Goal: Complete application form: Complete application form

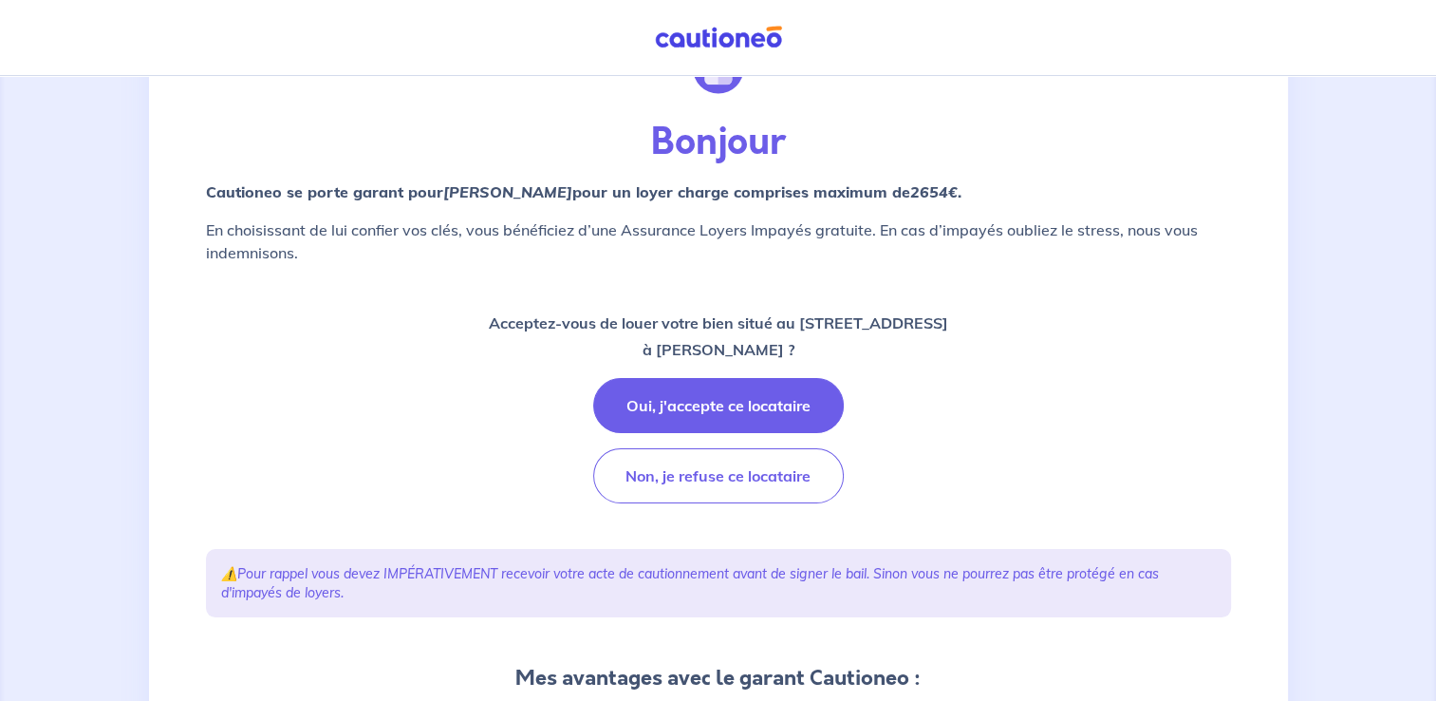
scroll to position [105, 0]
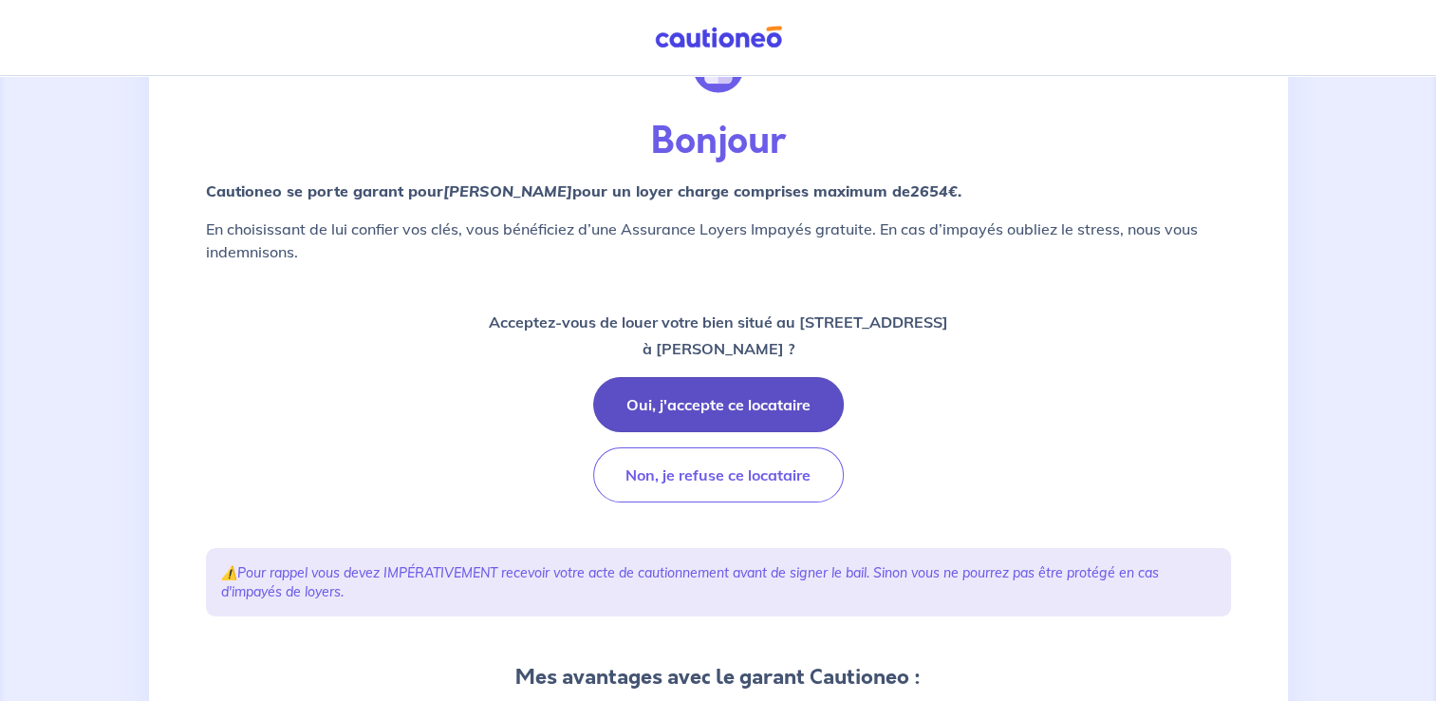
click at [723, 409] on button "Oui, j'accepte ce locataire" at bounding box center [718, 404] width 251 height 55
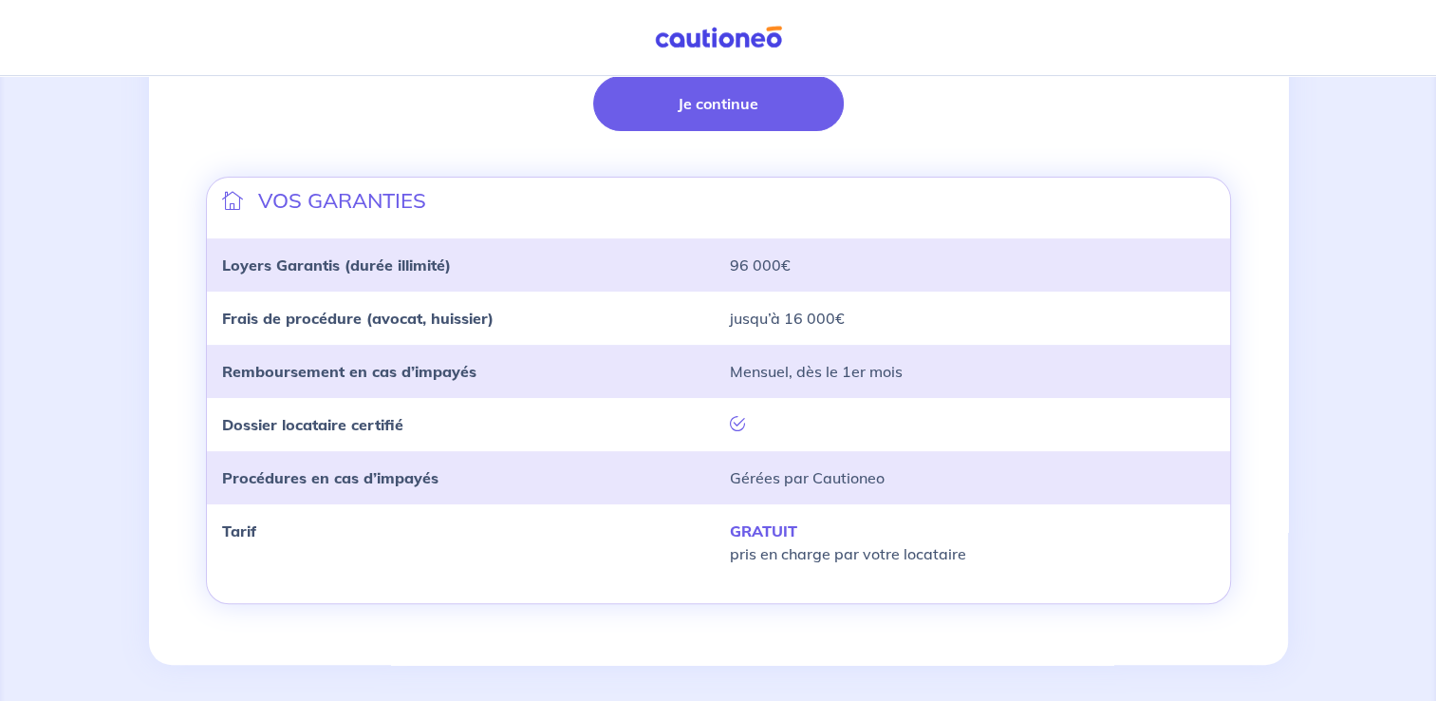
scroll to position [554, 0]
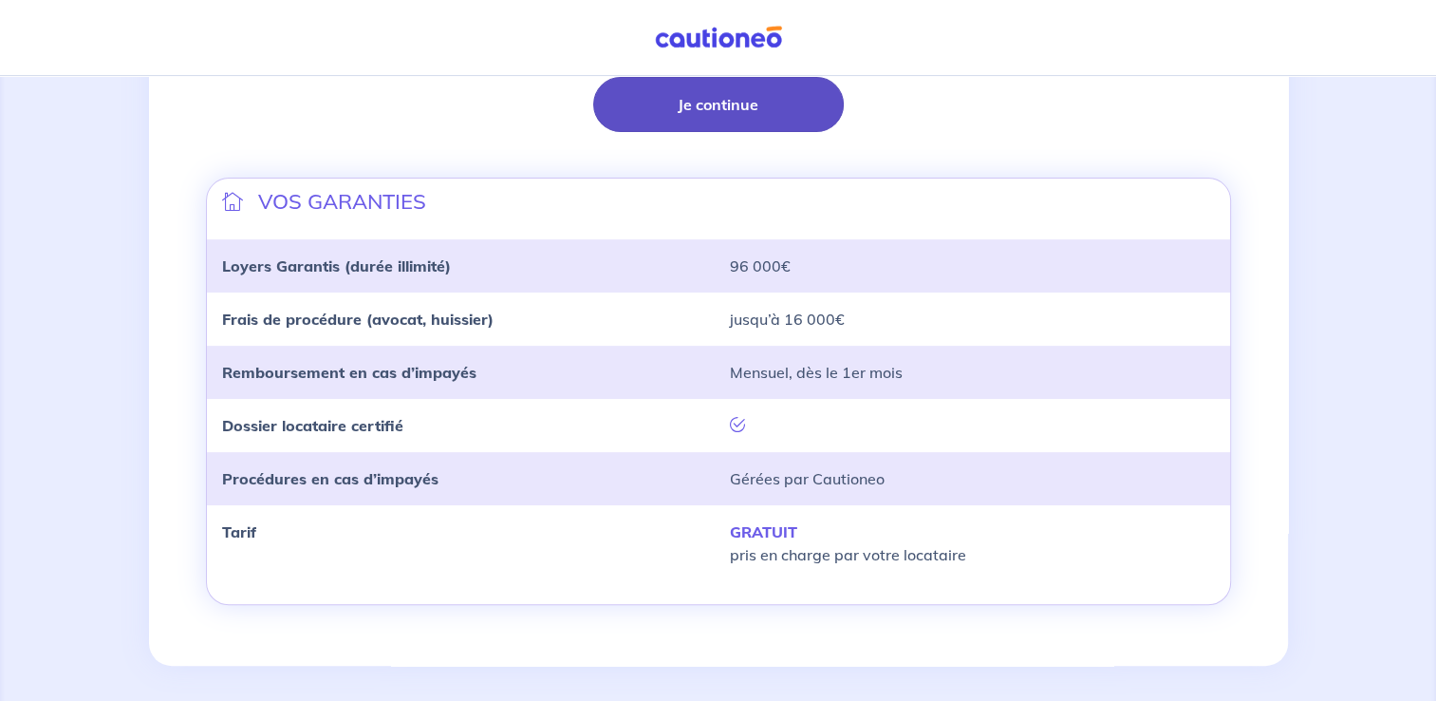
click at [704, 99] on button "Je continue" at bounding box center [718, 104] width 251 height 55
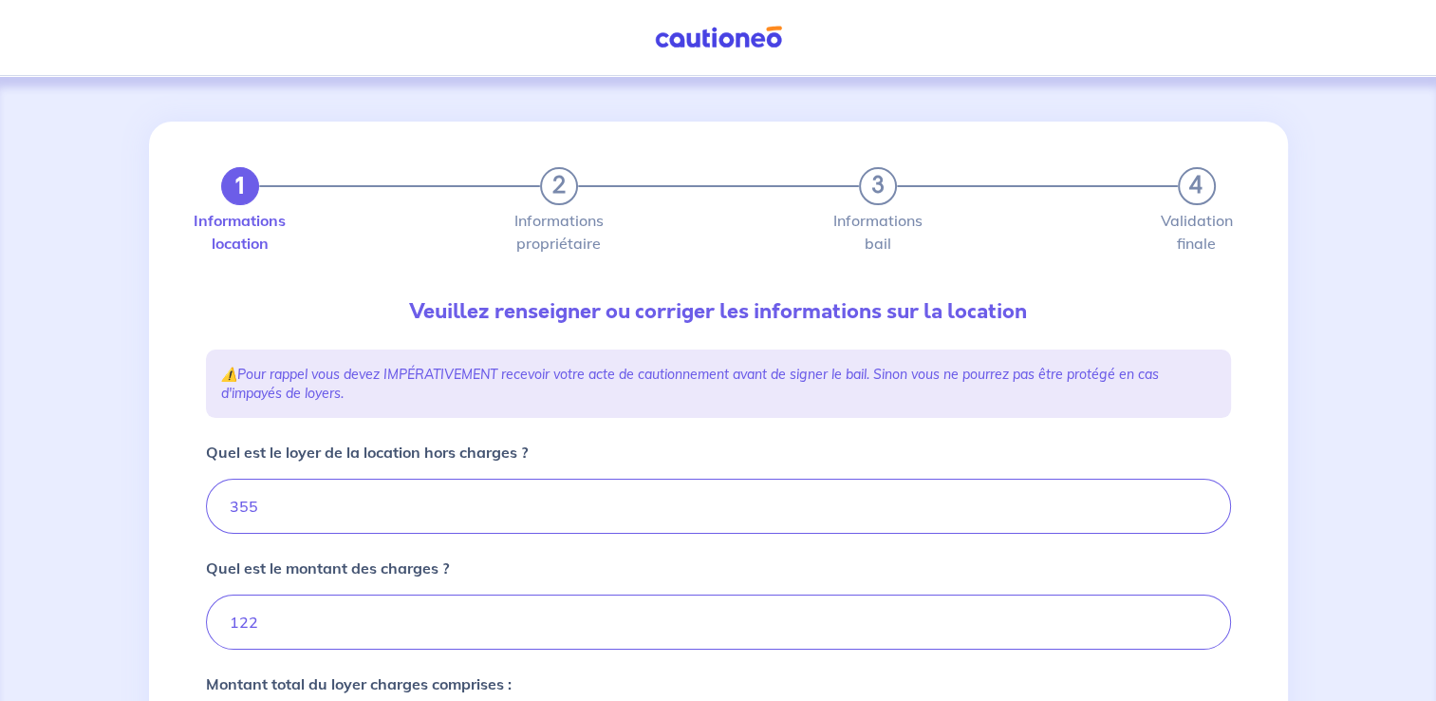
type input "477"
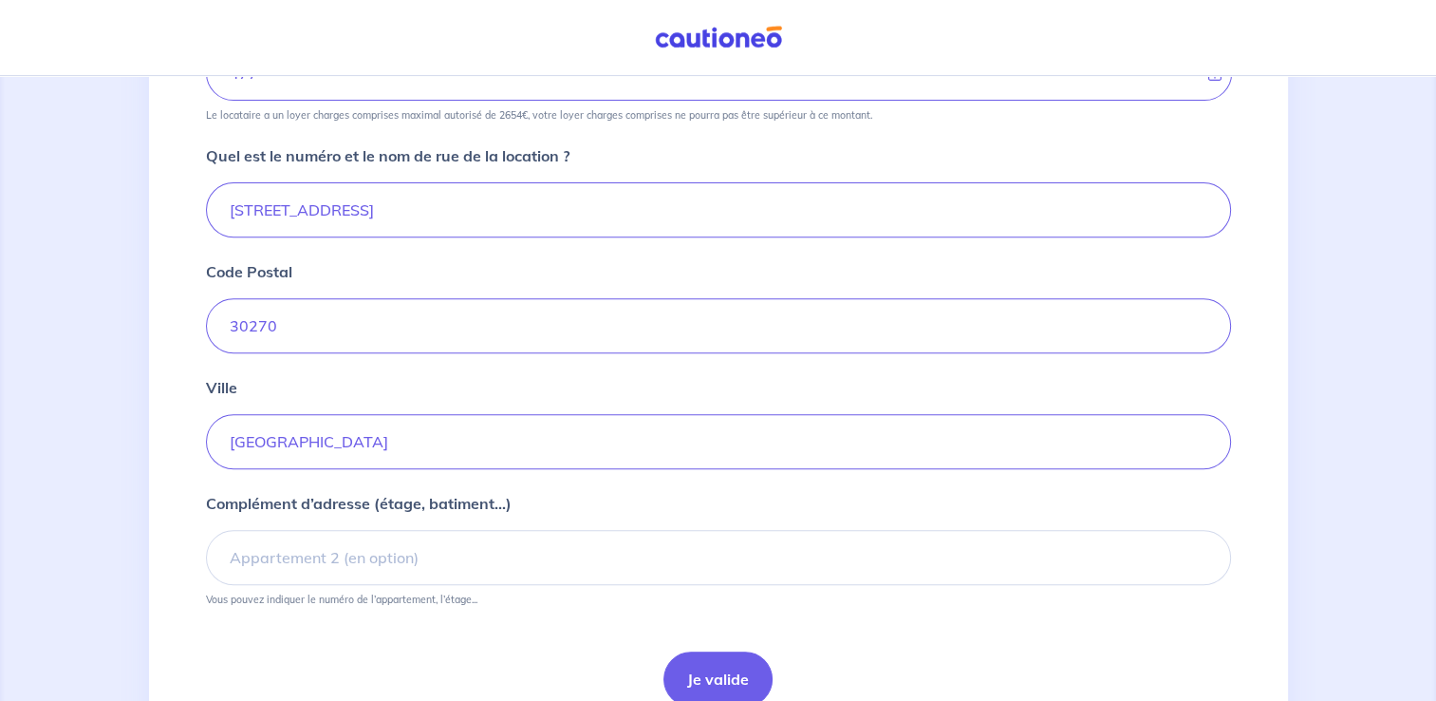
scroll to position [750, 0]
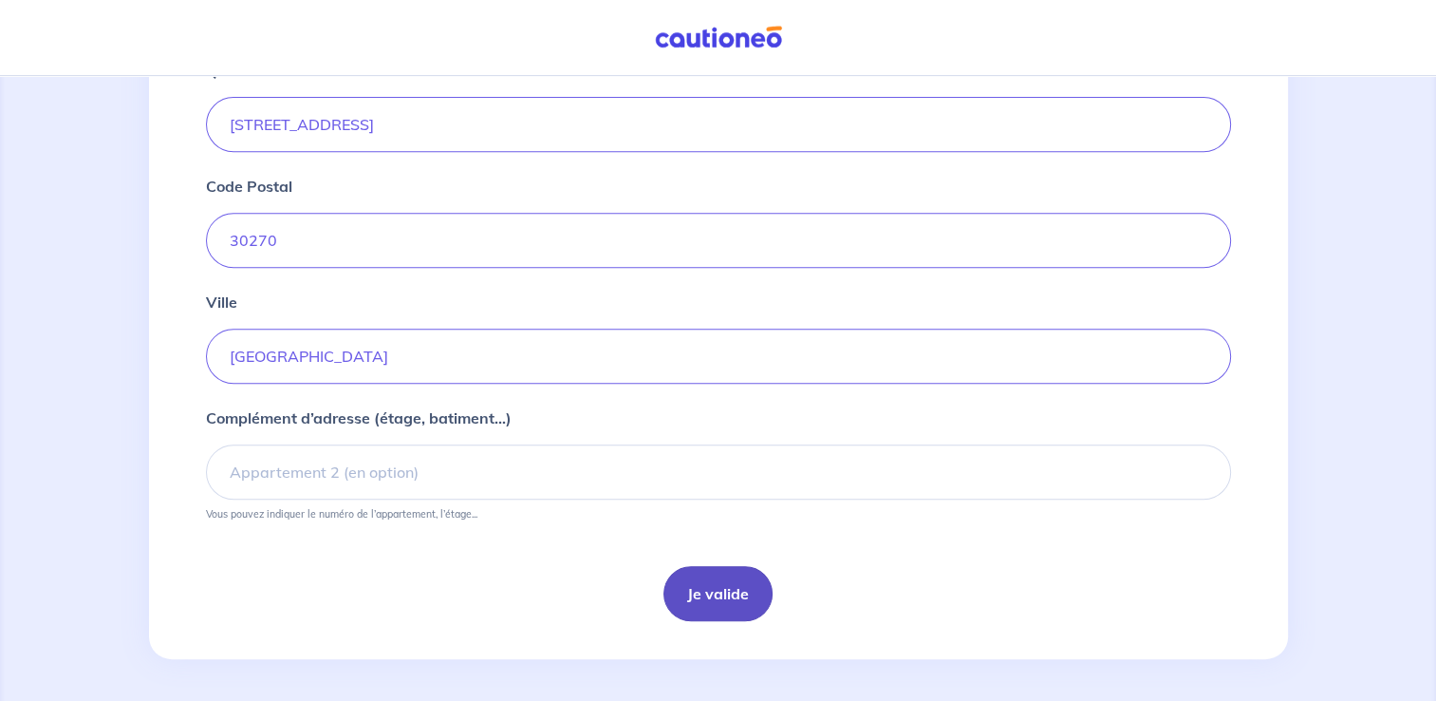
click at [699, 591] on button "Je valide" at bounding box center [718, 593] width 109 height 55
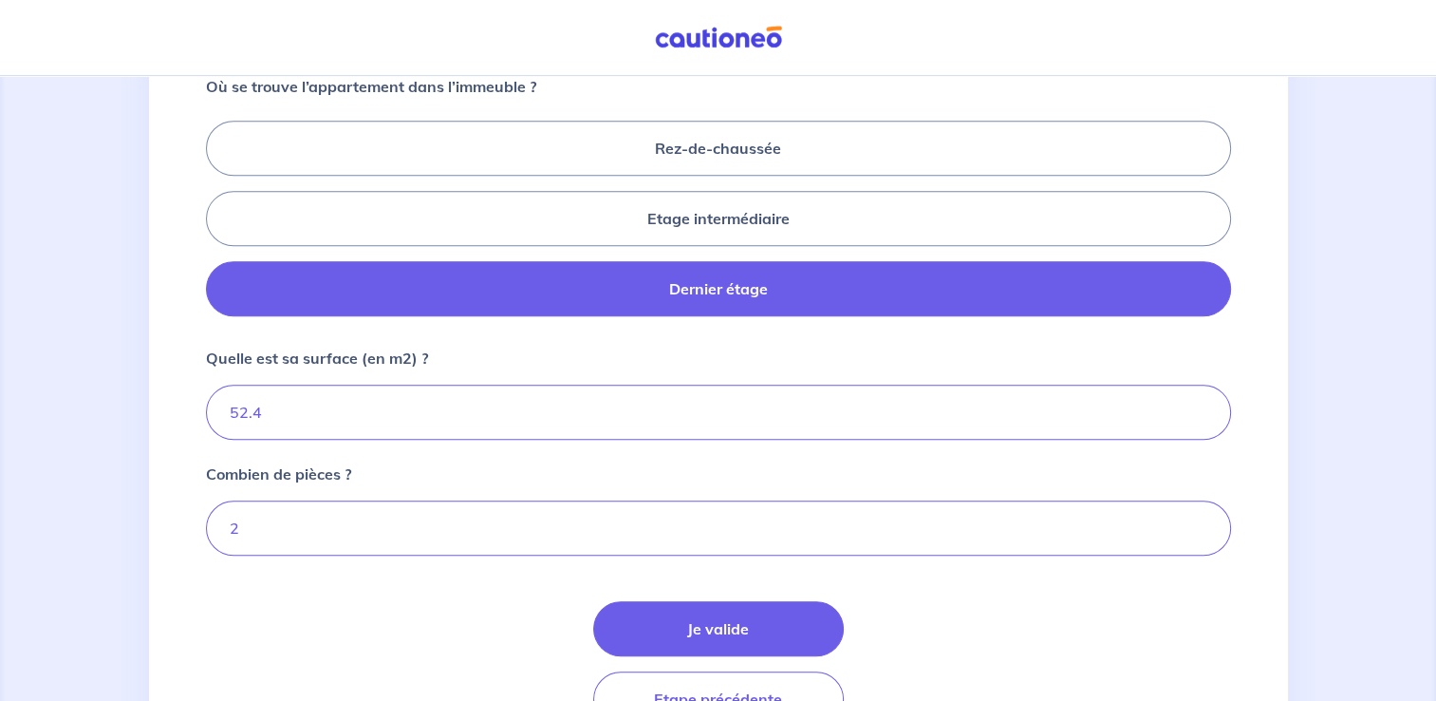
scroll to position [816, 0]
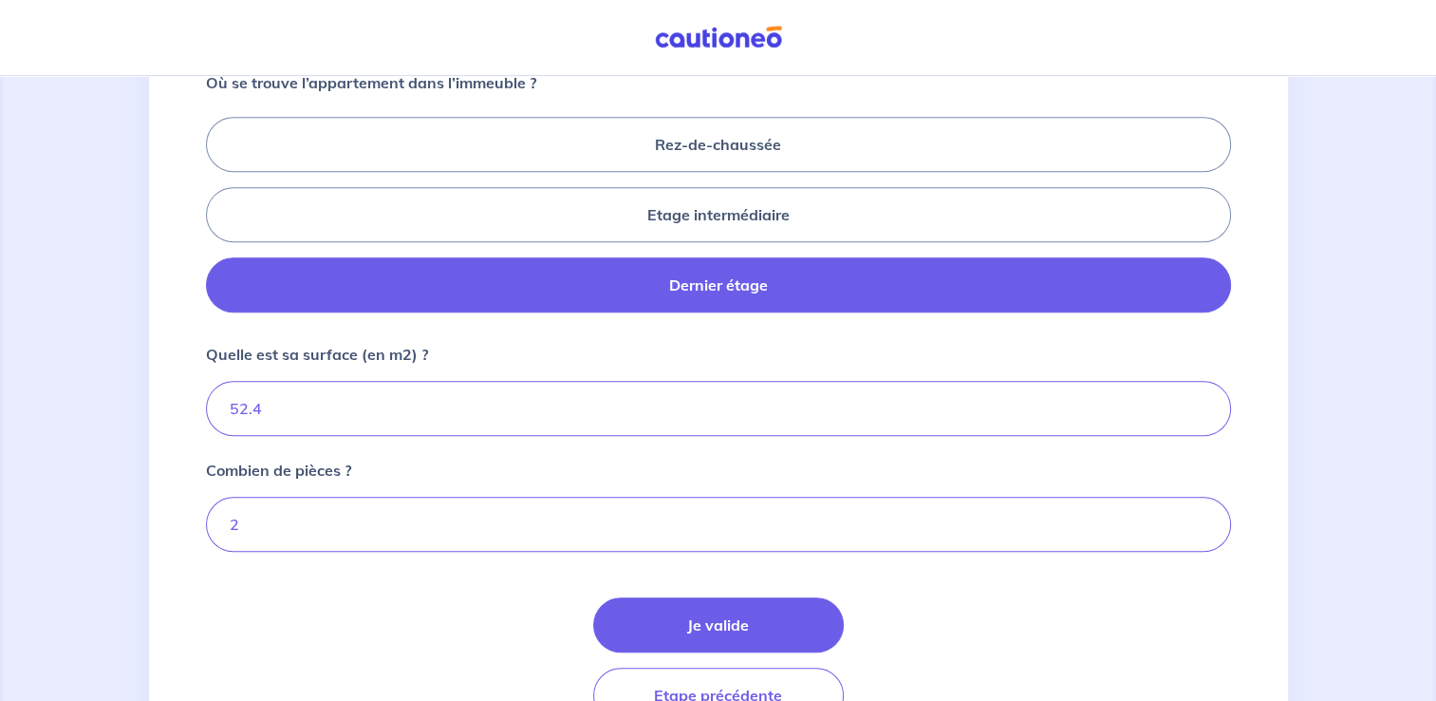
click at [716, 621] on button "Je valide" at bounding box center [718, 624] width 251 height 55
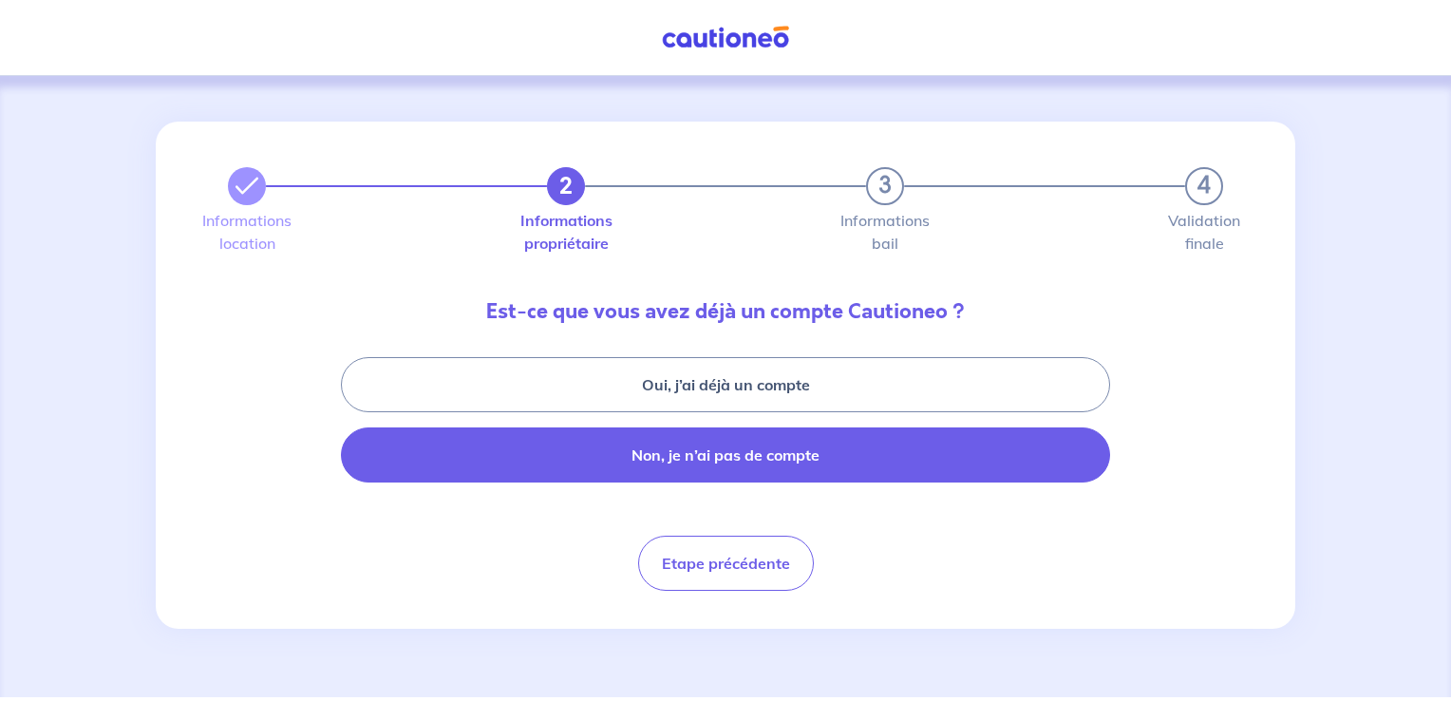
click at [706, 458] on button "Non, je n’ai pas de compte" at bounding box center [725, 454] width 769 height 55
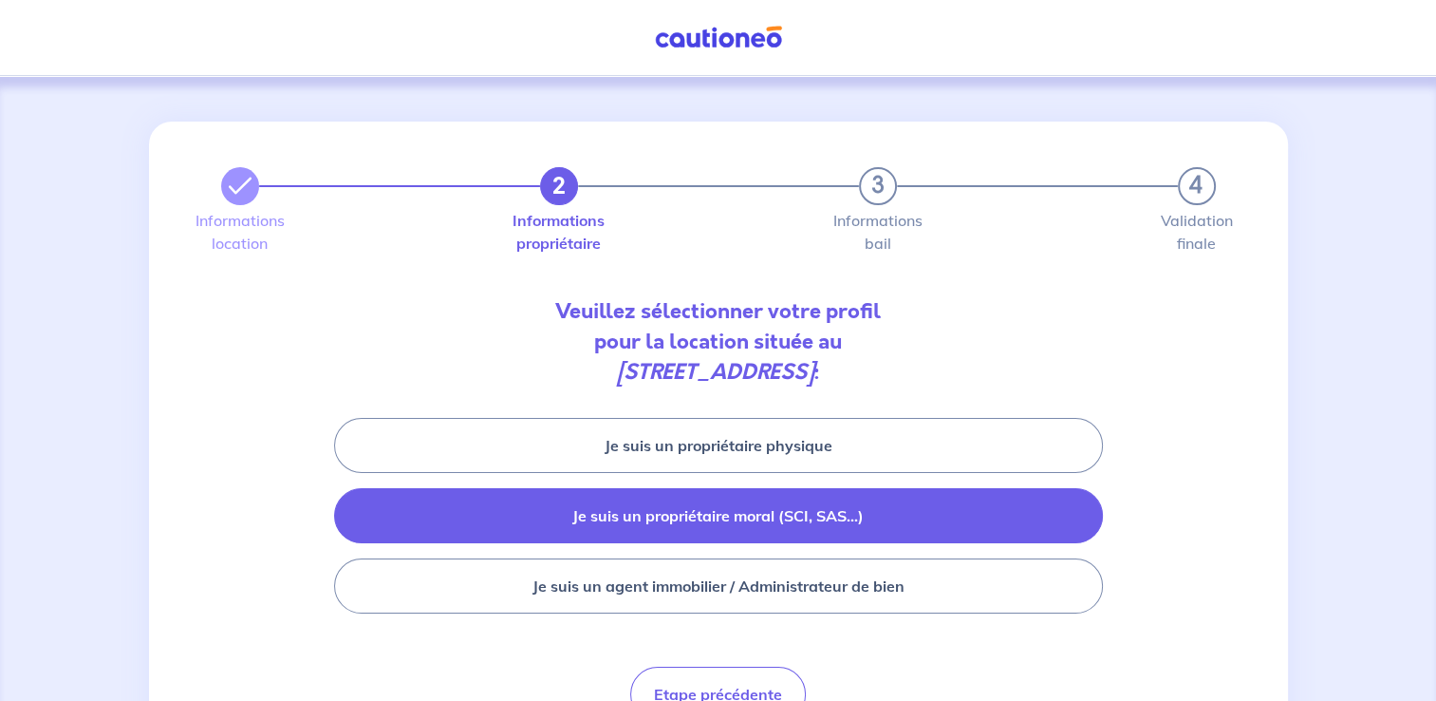
click at [699, 510] on button "Je suis un propriétaire moral (SCI, SAS...)" at bounding box center [718, 515] width 769 height 55
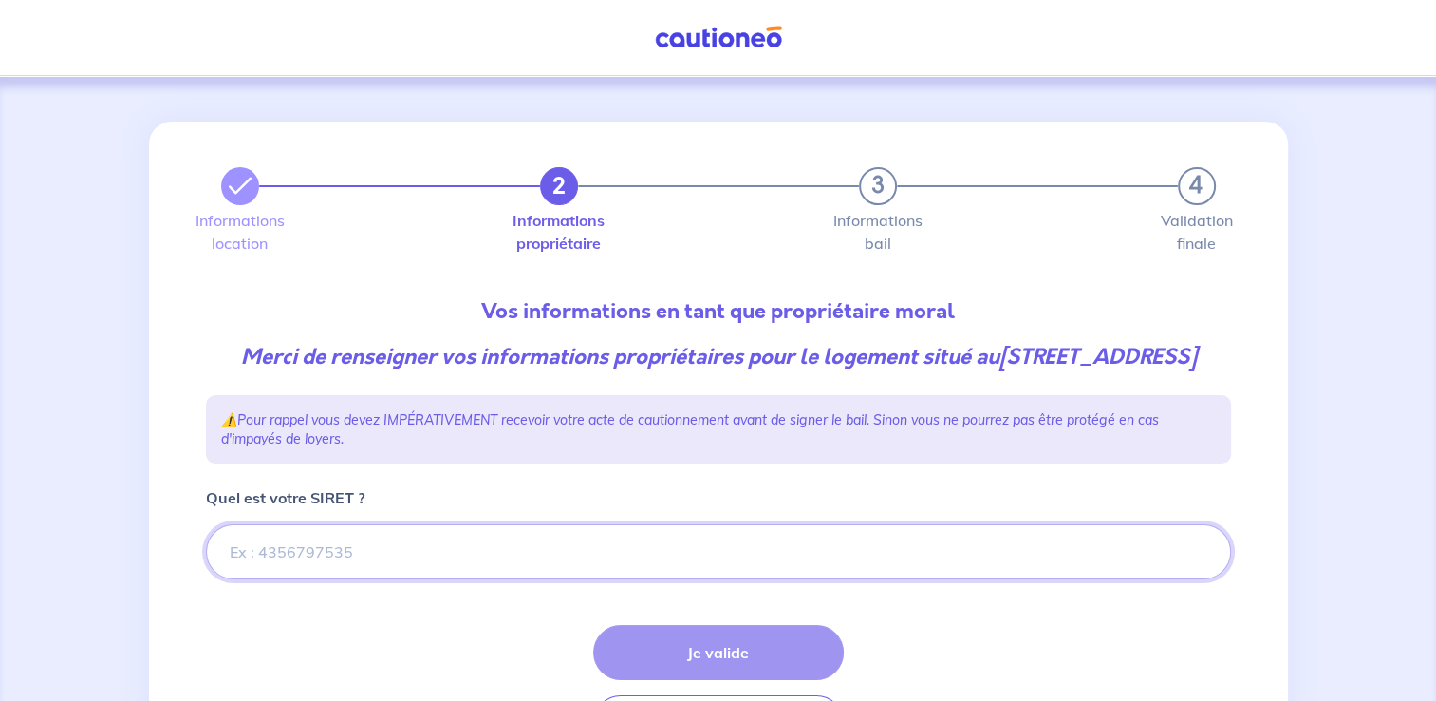
click at [377, 579] on input "Quel est votre SIRET ?" at bounding box center [718, 551] width 1025 height 55
click at [271, 579] on input "Quel est votre SIRET ?" at bounding box center [718, 551] width 1025 height 55
paste input "798 412 367"
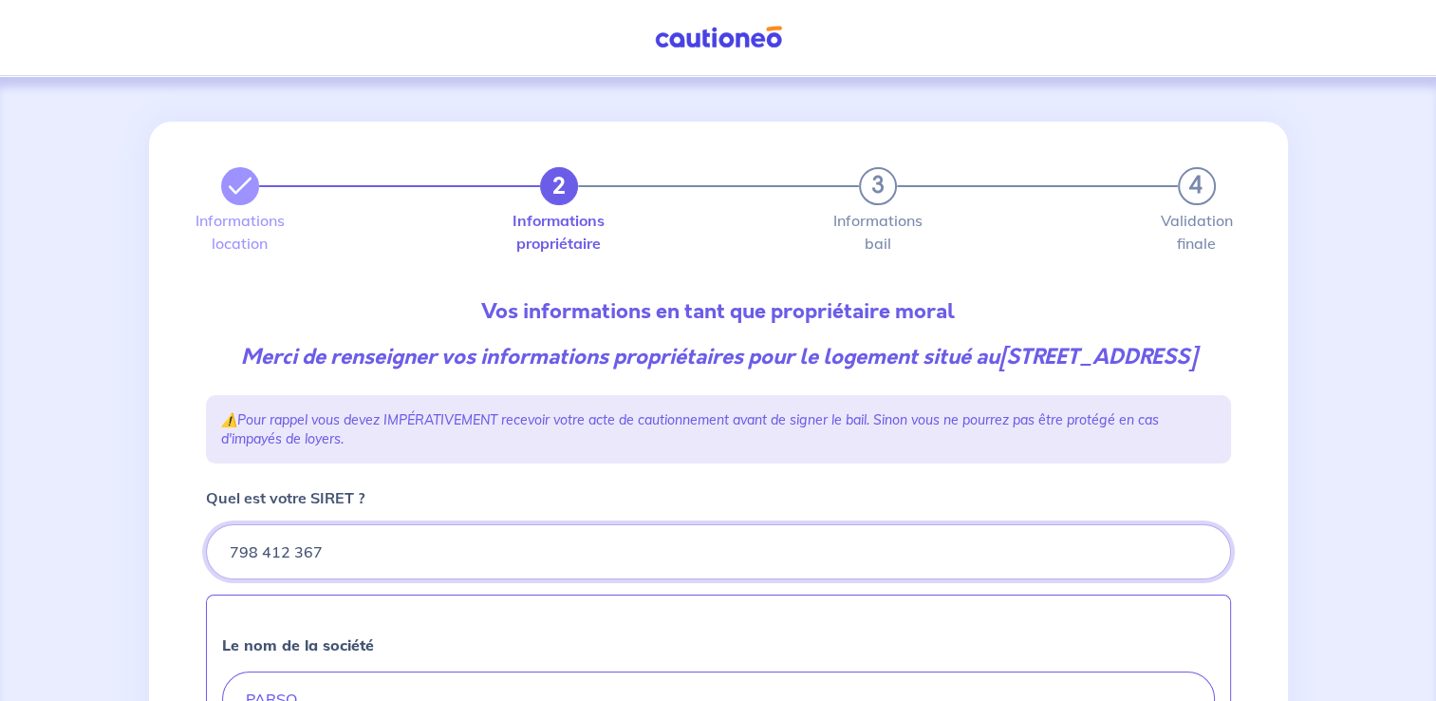
type input "798 412 367"
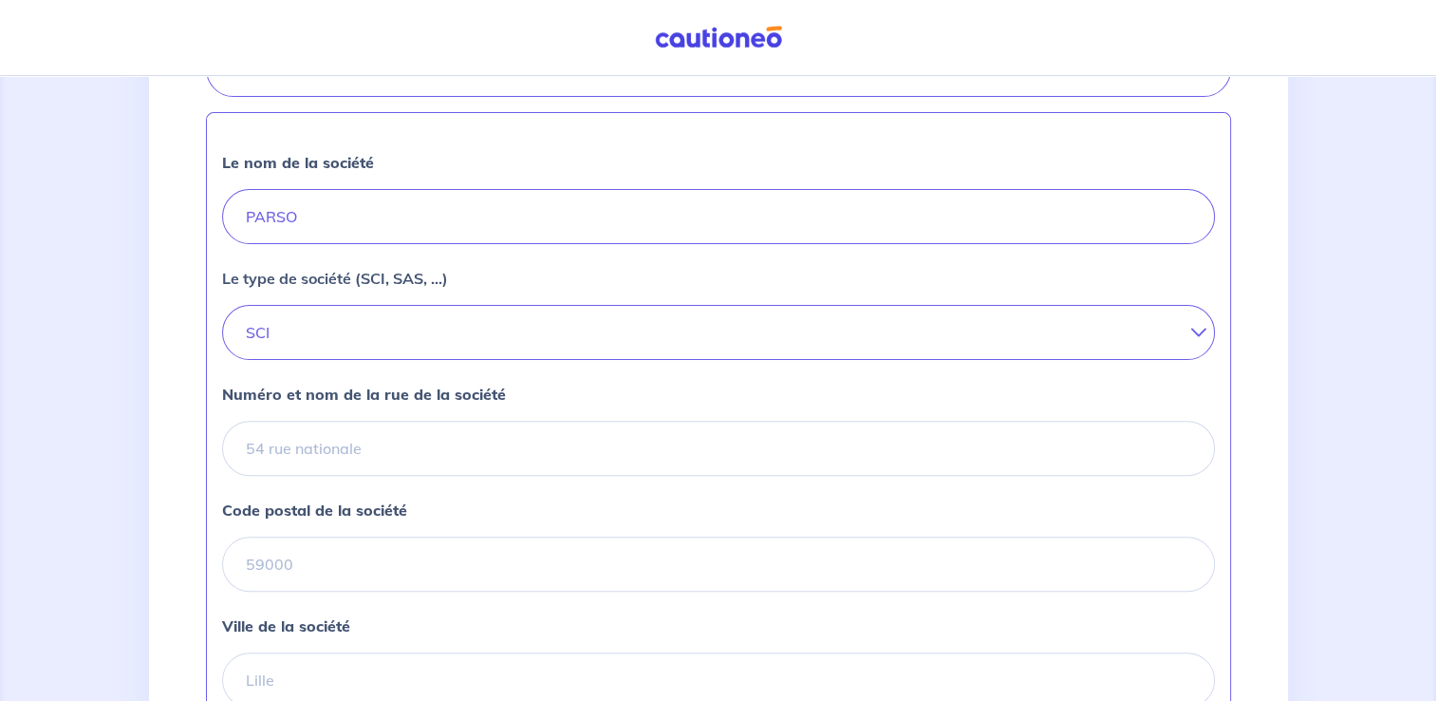
scroll to position [484, 0]
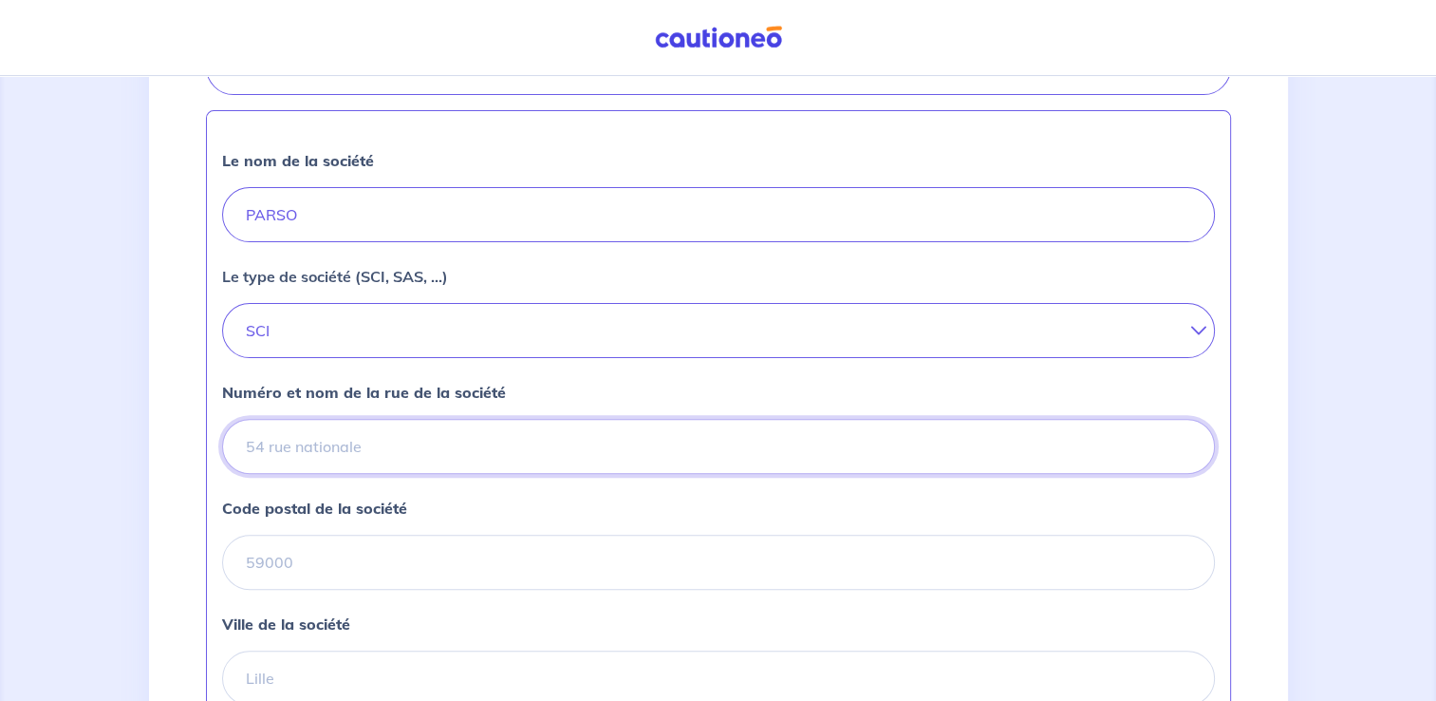
click at [255, 473] on input "Numéro et nom de la rue de la société" at bounding box center [718, 446] width 993 height 55
type input "[STREET_ADDRESS] Jeanjean"
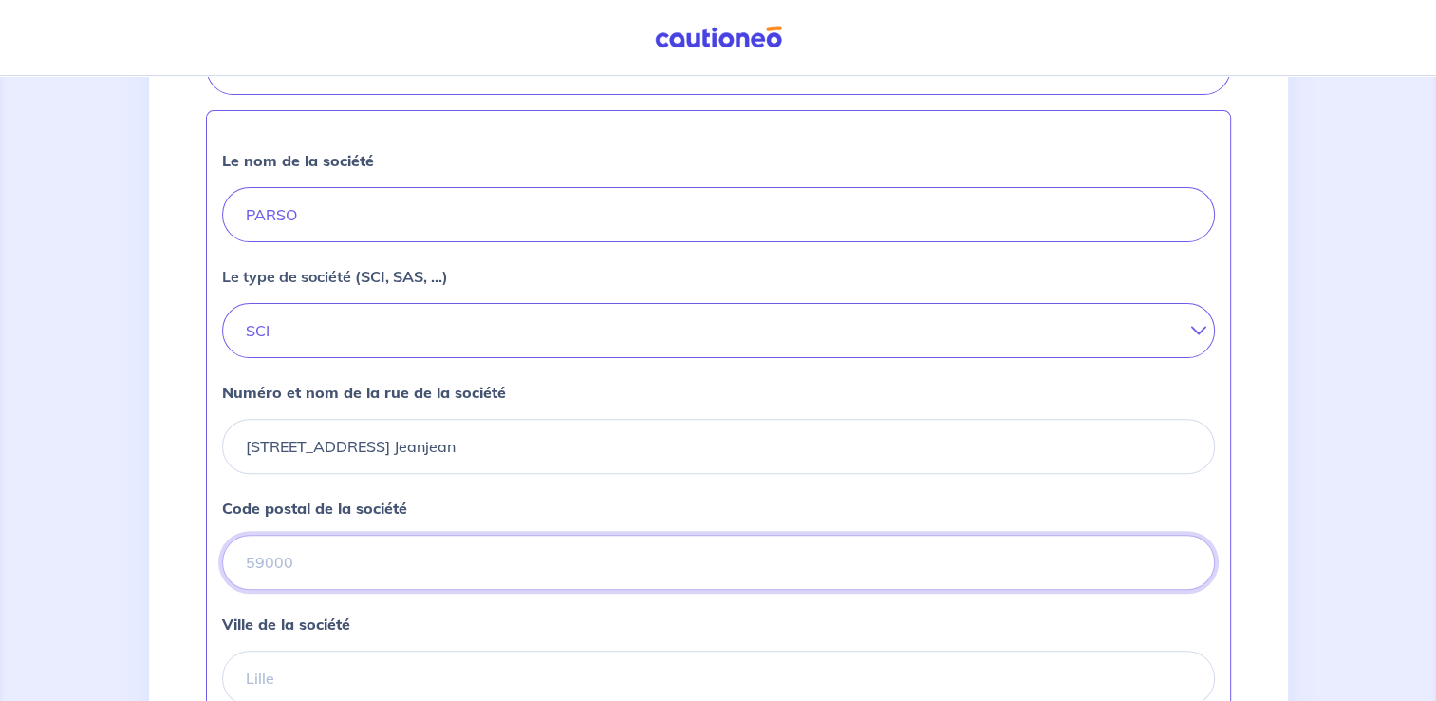
type input "30000"
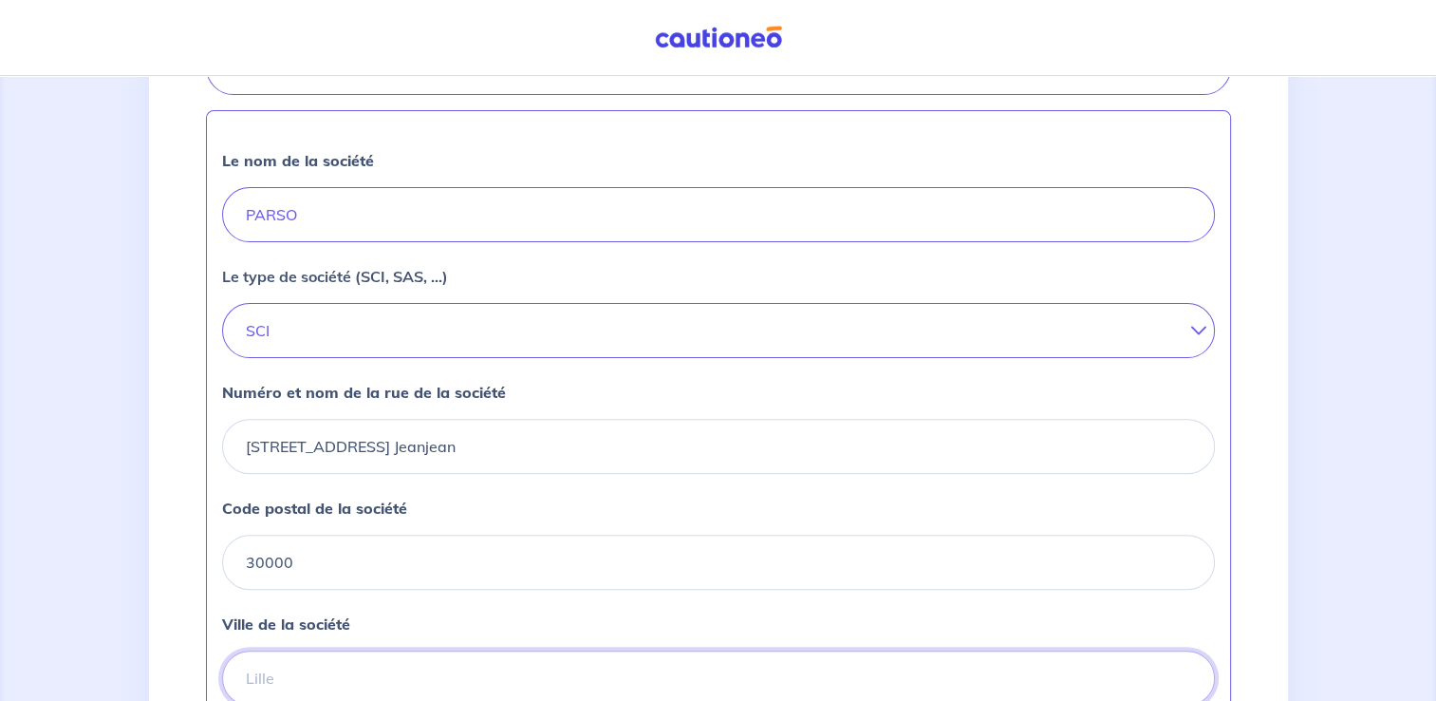
type input "NIMES"
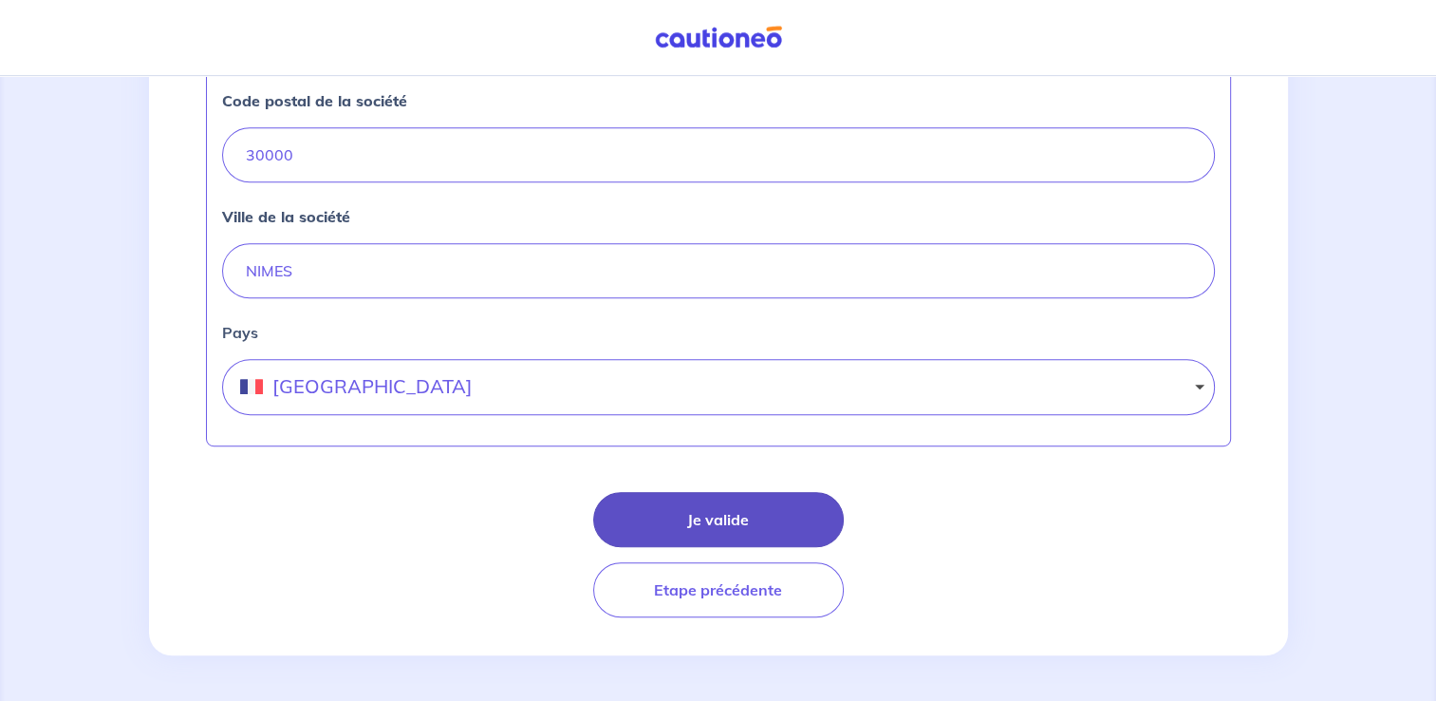
scroll to position [913, 0]
click at [738, 515] on button "Je valide" at bounding box center [718, 519] width 251 height 55
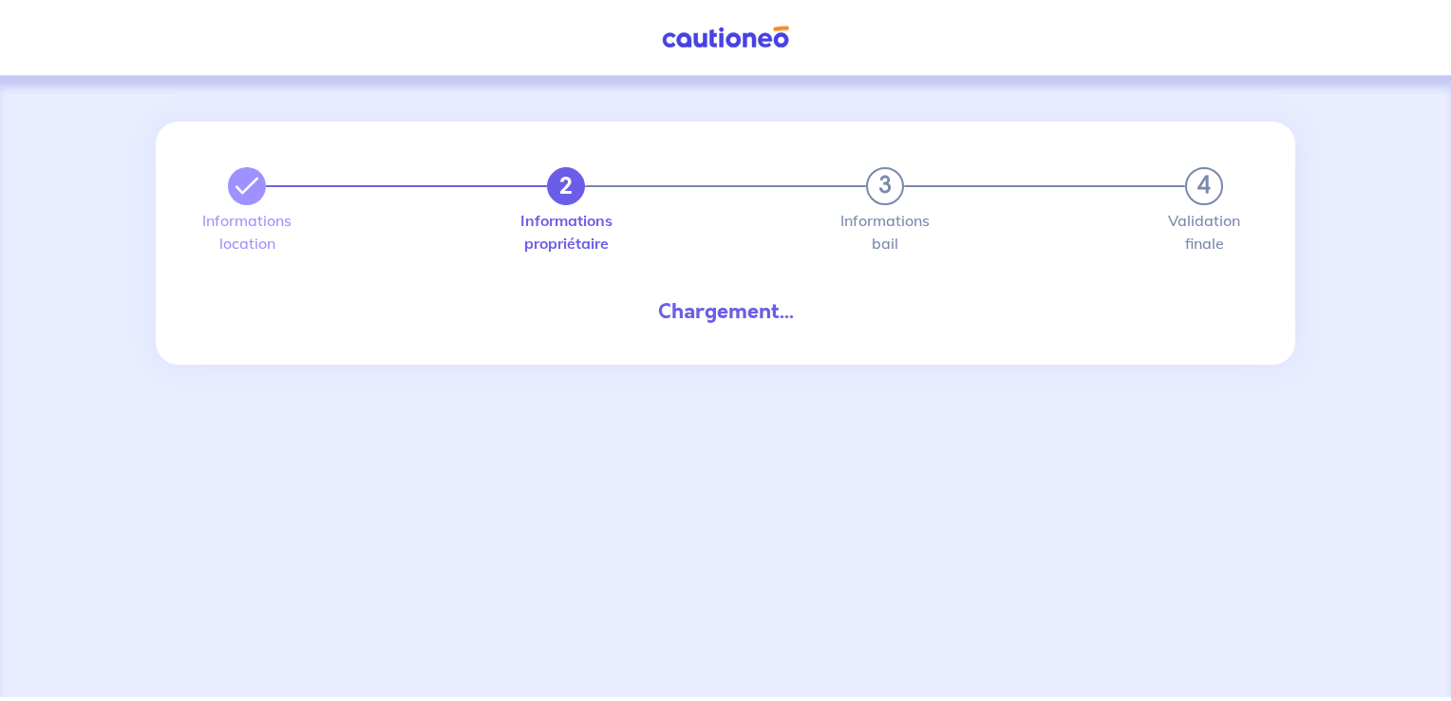
select select "FR"
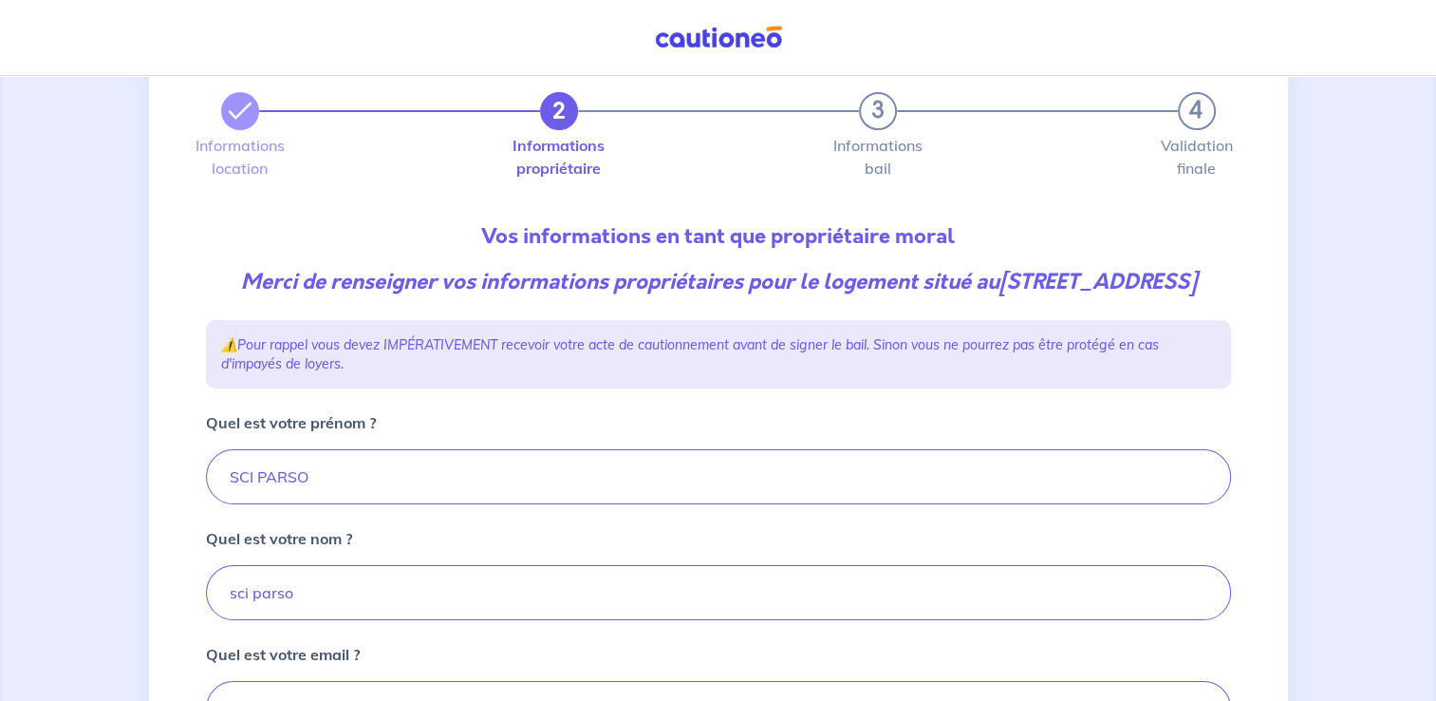
scroll to position [75, 0]
drag, startPoint x: 230, startPoint y: 503, endPoint x: 360, endPoint y: 515, distance: 130.6
click at [360, 504] on input "SCI PARSO" at bounding box center [718, 476] width 1025 height 55
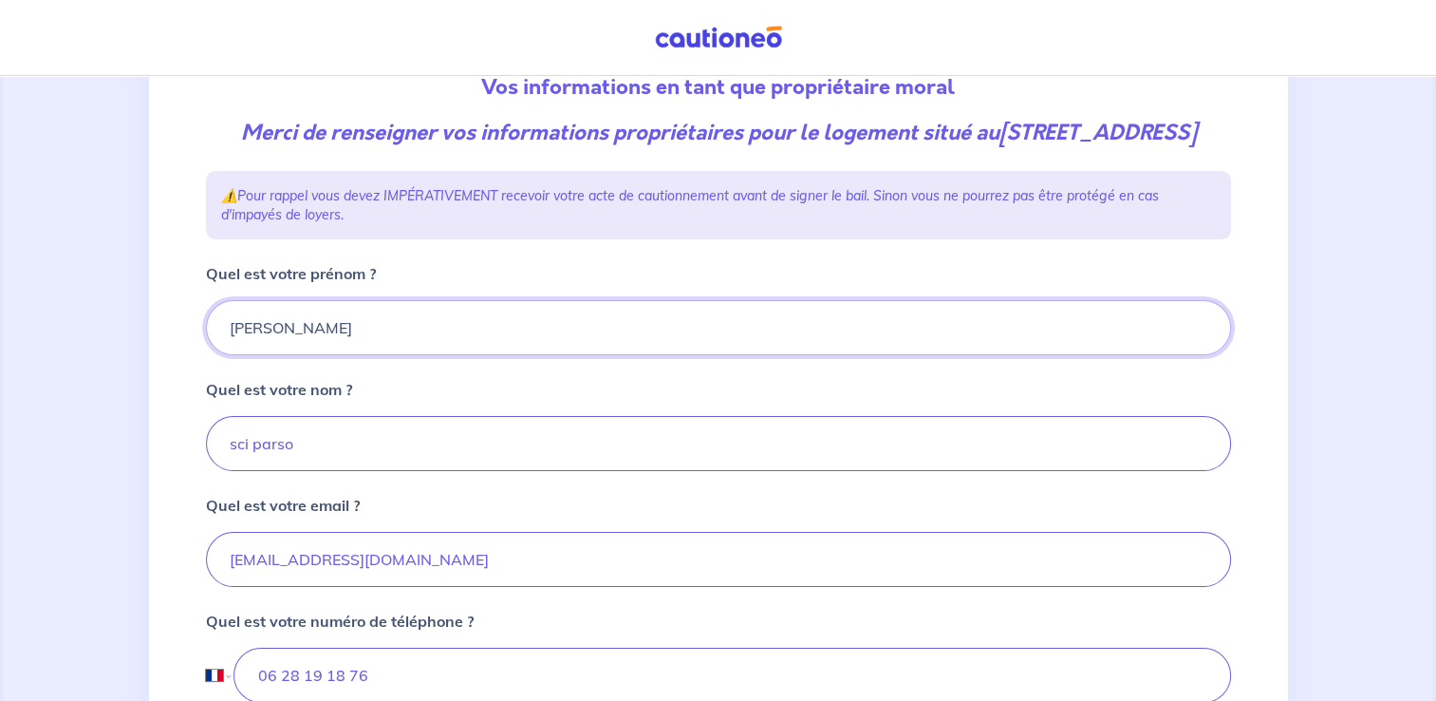
scroll to position [227, 0]
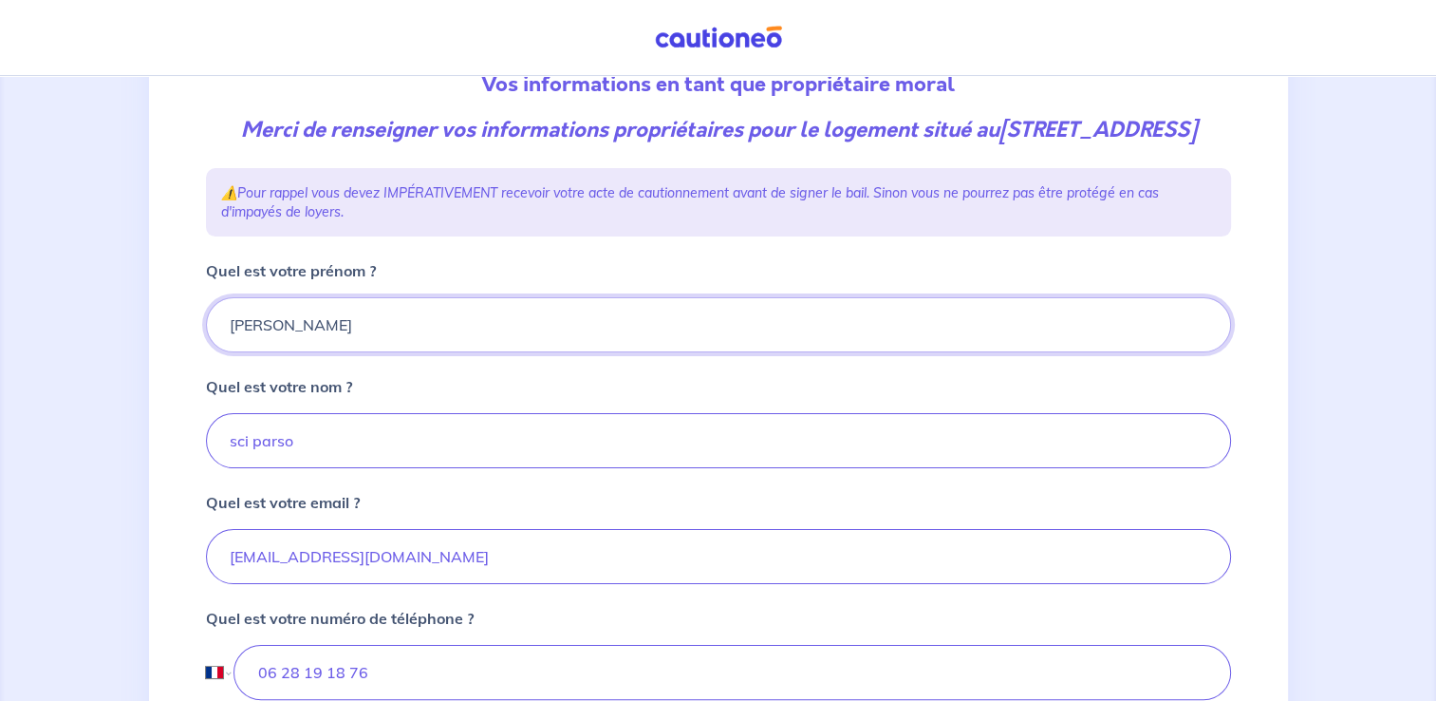
type input "[PERSON_NAME]"
drag, startPoint x: 228, startPoint y: 469, endPoint x: 364, endPoint y: 469, distance: 135.8
click at [364, 468] on input "sci parso" at bounding box center [718, 440] width 1025 height 55
click at [566, 458] on input "Auriac" at bounding box center [718, 440] width 1025 height 55
type input "Auriac"
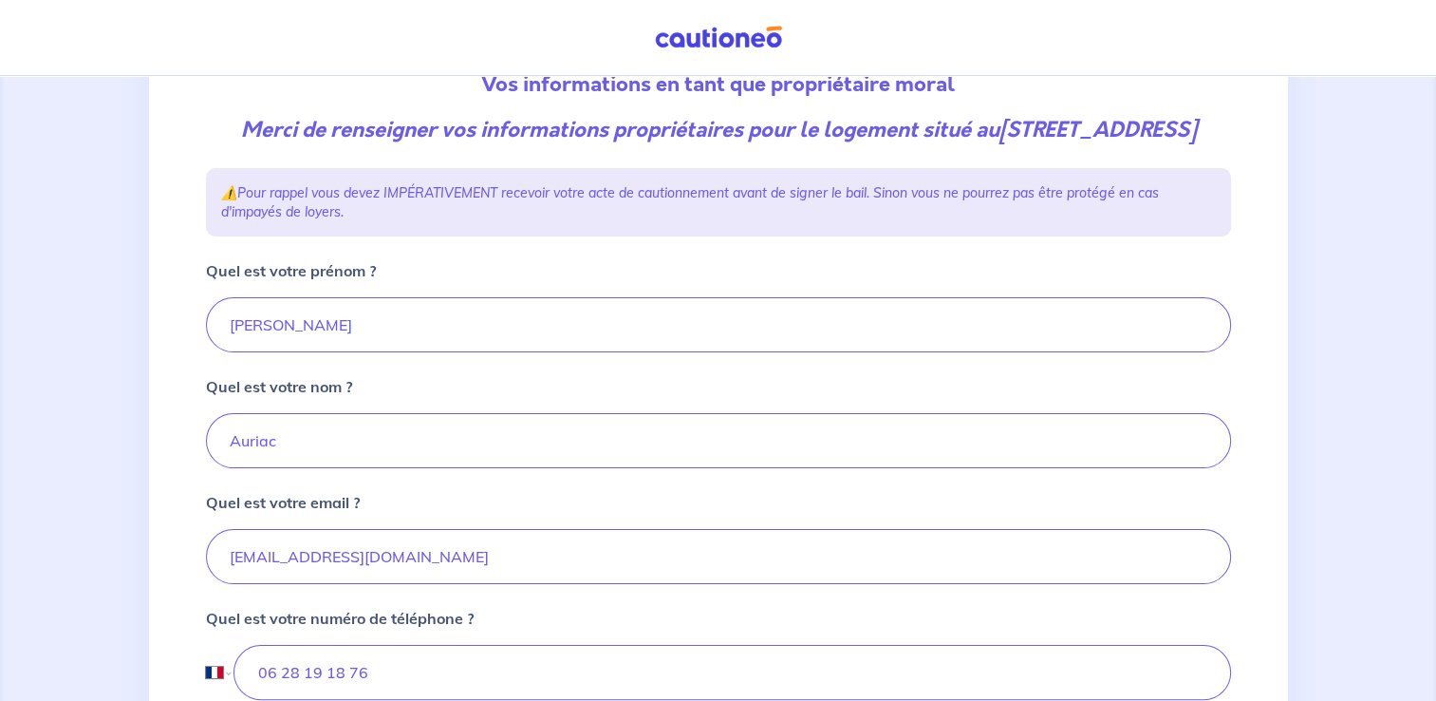
click at [741, 534] on div "Quel est votre email ? [EMAIL_ADDRESS][DOMAIN_NAME]" at bounding box center [718, 537] width 1025 height 93
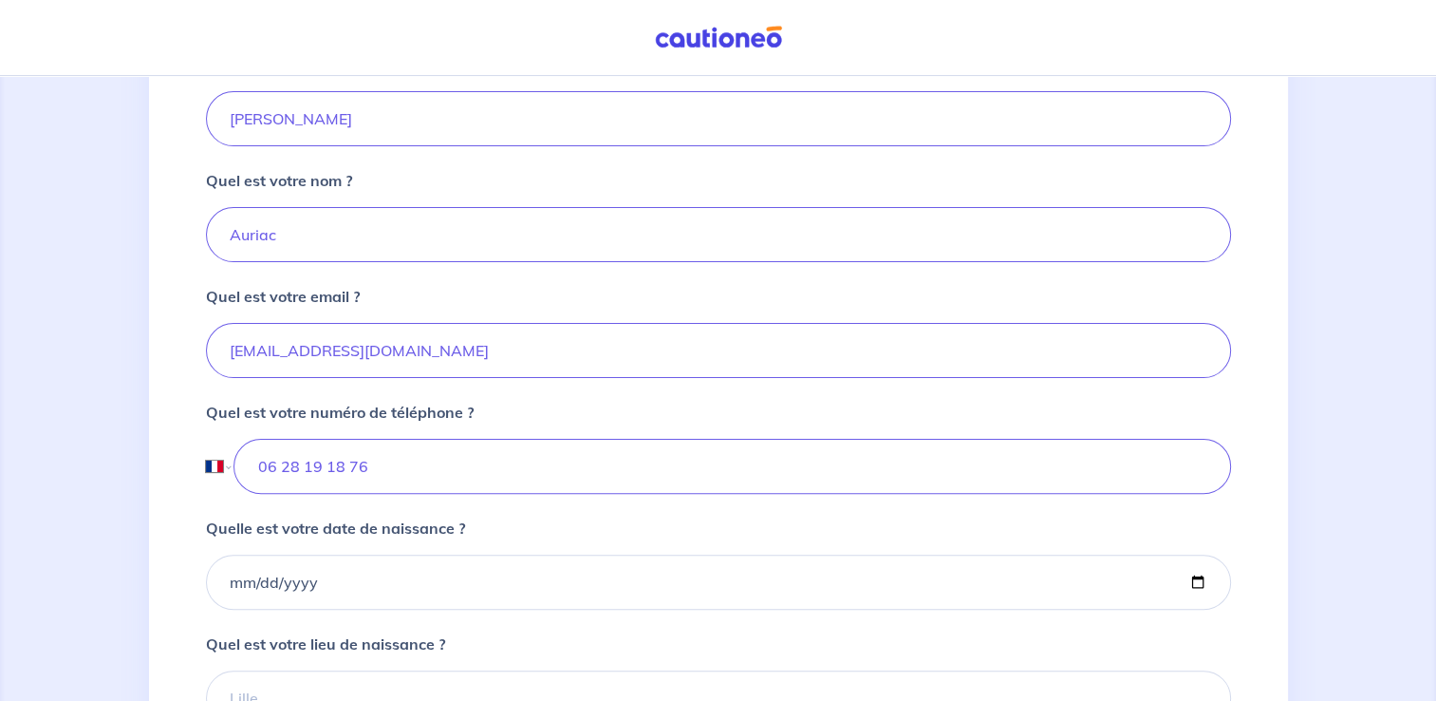
scroll to position [456, 0]
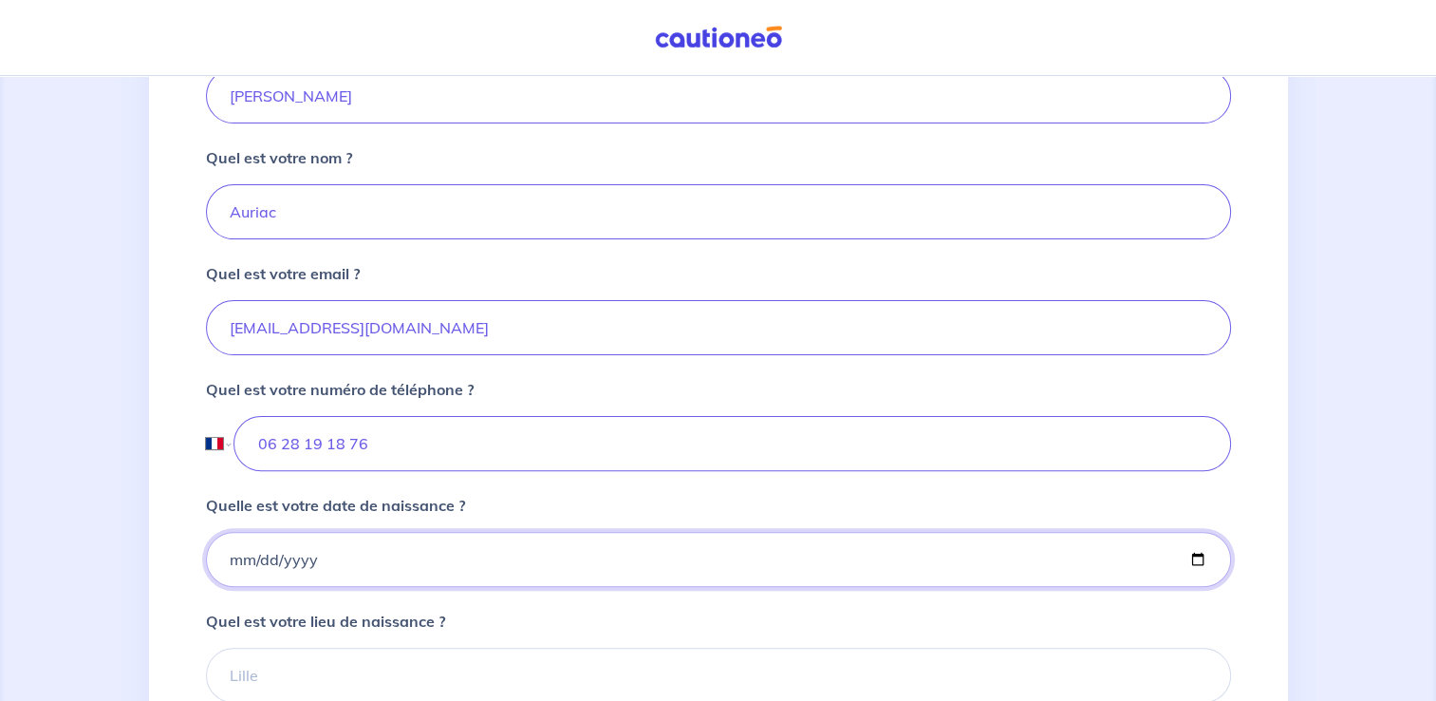
click at [235, 587] on input "Quelle est votre date de naissance ?" at bounding box center [718, 559] width 1025 height 55
type input "0119-08-23"
type input "[DATE]"
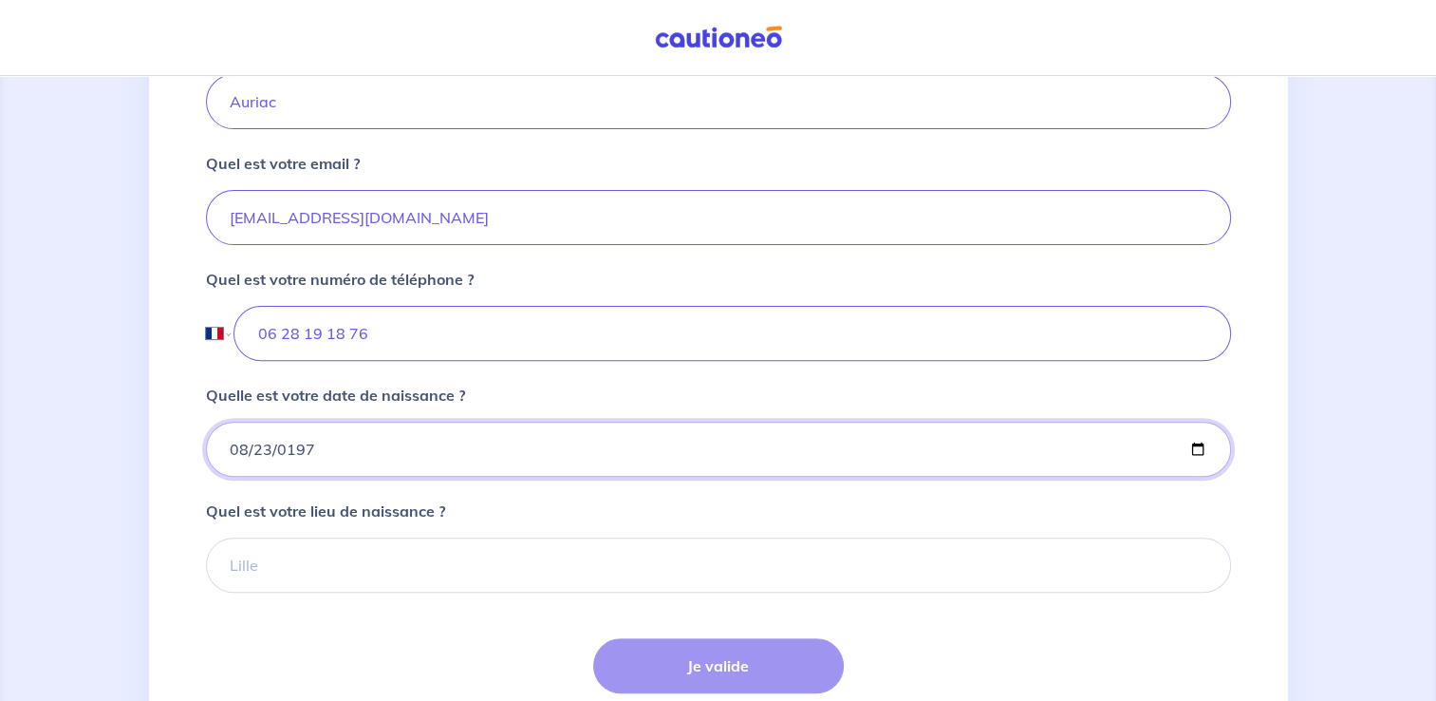
scroll to position [570, 0]
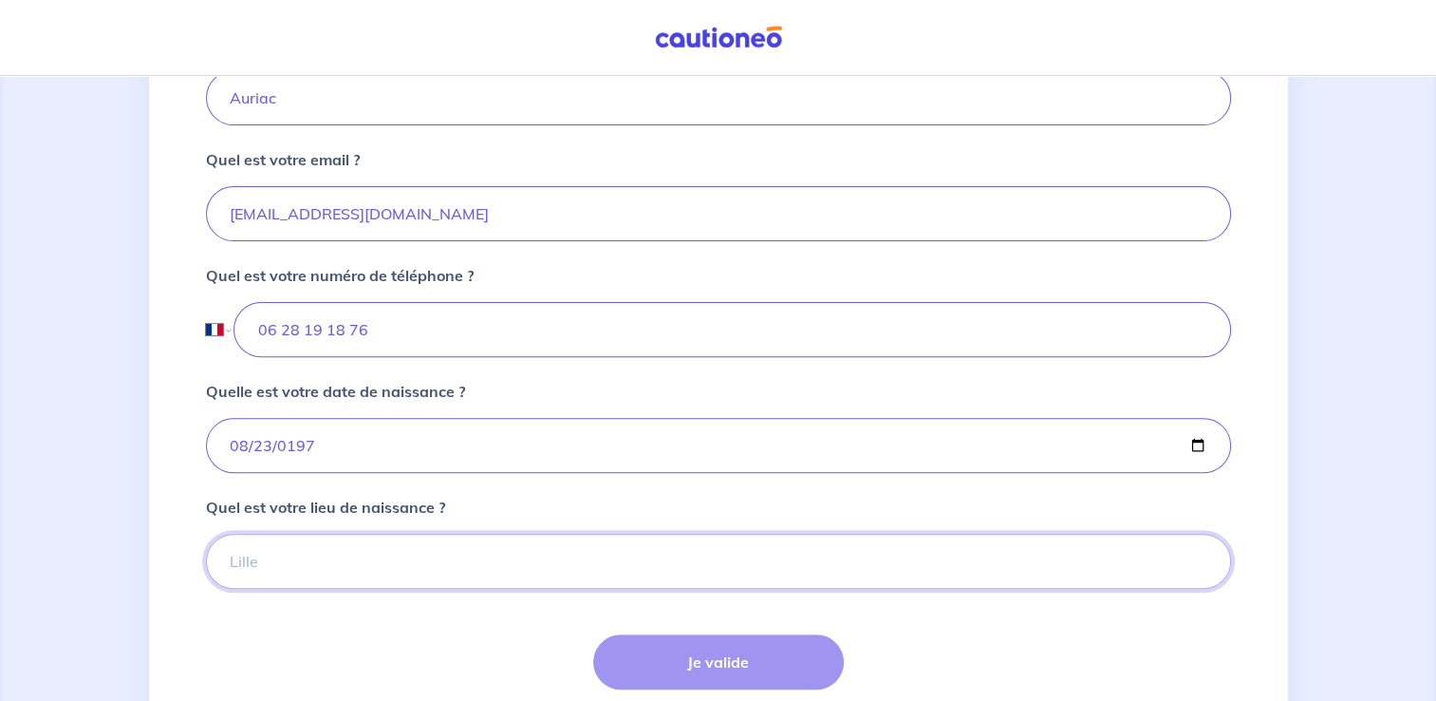
click at [295, 589] on input "Quel est votre lieu de naissance ?" at bounding box center [718, 561] width 1025 height 55
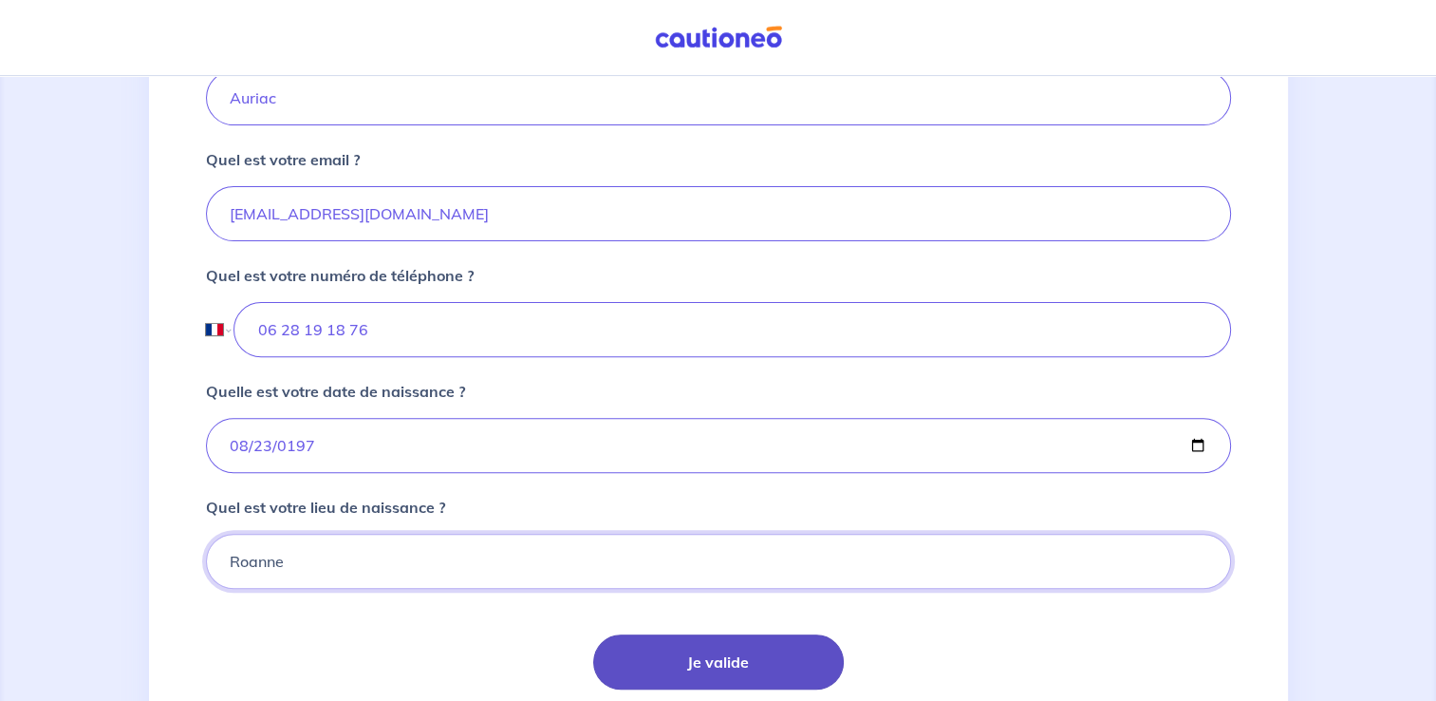
type input "Roanne"
click at [748, 680] on button "Je valide" at bounding box center [718, 661] width 251 height 55
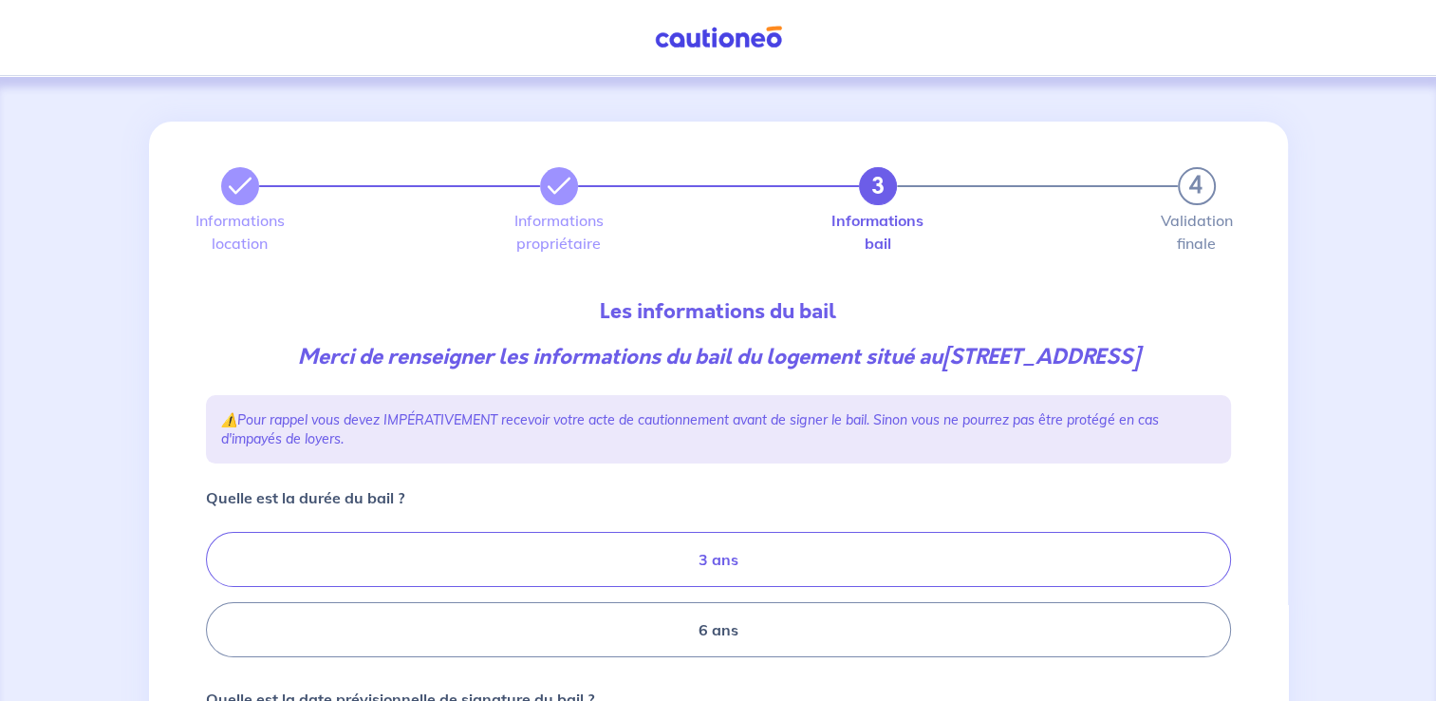
click at [709, 587] on label "3 ans" at bounding box center [718, 559] width 1025 height 55
click at [218, 589] on input "3 ans" at bounding box center [212, 595] width 12 height 12
radio input "true"
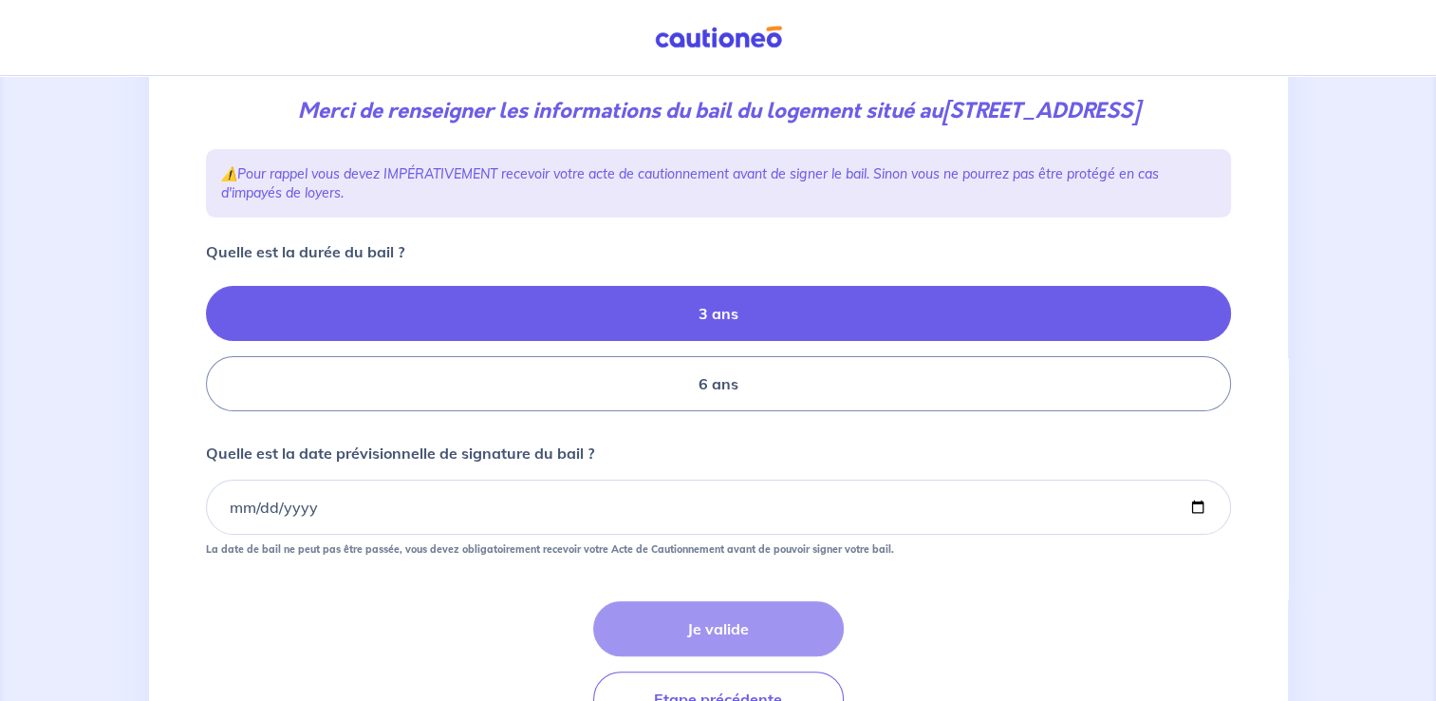
scroll to position [260, 0]
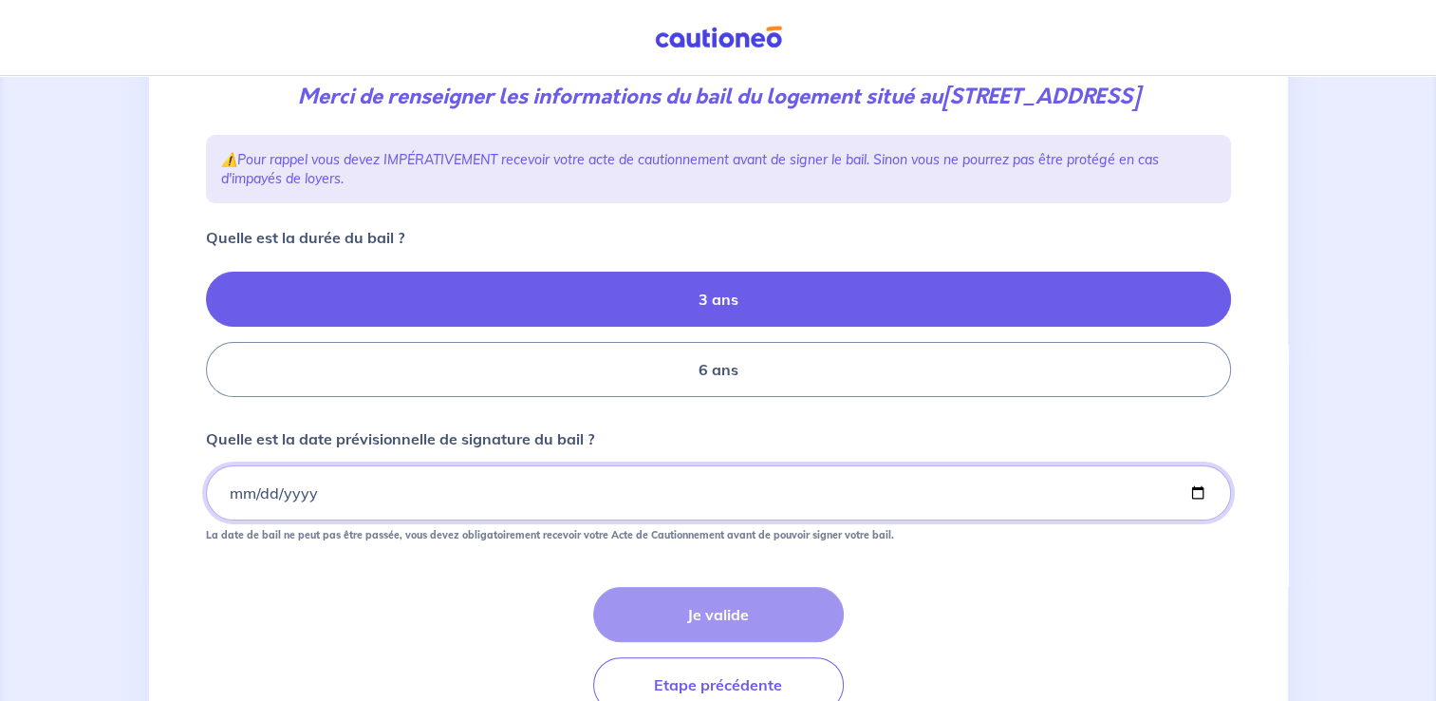
click at [253, 520] on input "Quelle est la date prévisionnelle de signature du bail ?" at bounding box center [718, 492] width 1025 height 55
click at [224, 520] on input "Quelle est la date prévisionnelle de signature du bail ?" at bounding box center [718, 492] width 1025 height 55
click at [239, 519] on input "Quelle est la date prévisionnelle de signature du bail ?" at bounding box center [718, 492] width 1025 height 55
drag, startPoint x: 323, startPoint y: 518, endPoint x: 183, endPoint y: 511, distance: 139.8
click at [183, 511] on div "3 4 Informations location Informations propriétaire Informations bail Validatio…" at bounding box center [718, 305] width 1139 height 889
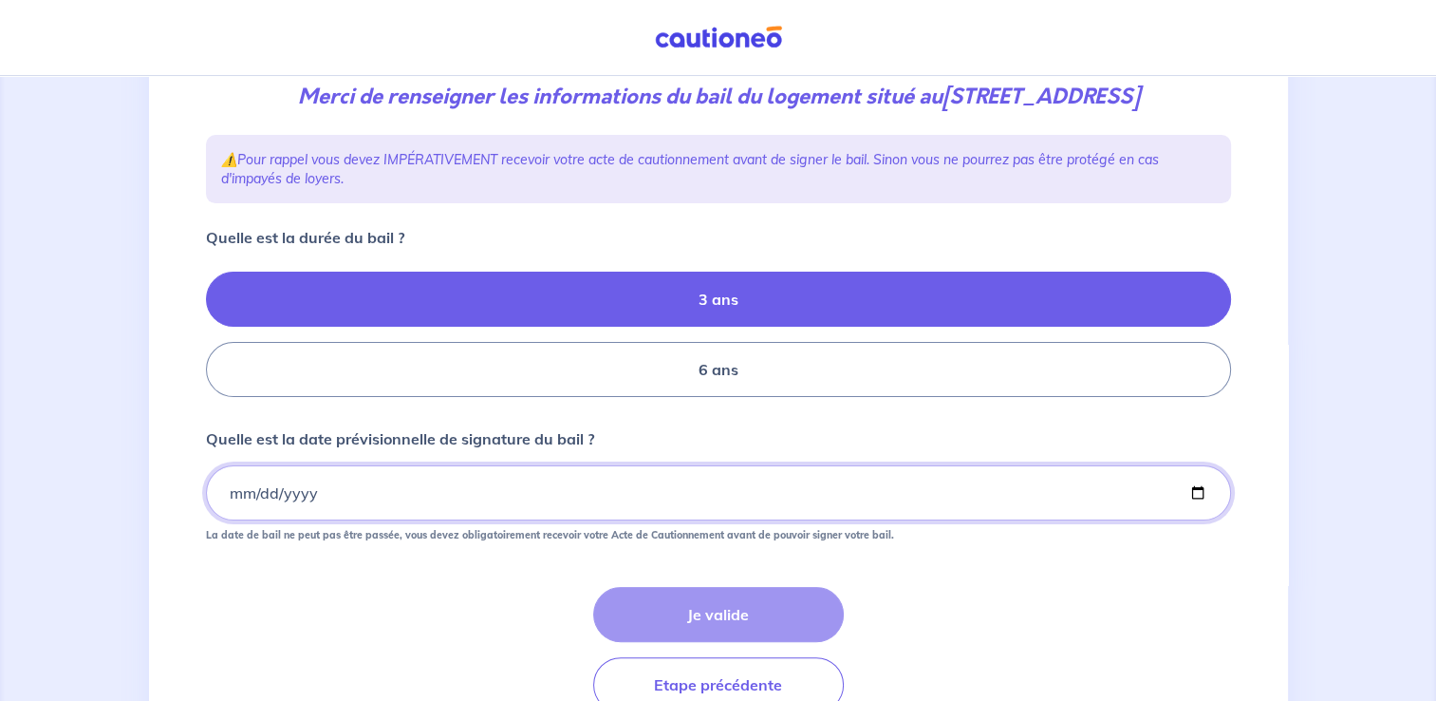
click at [1196, 519] on input "Quelle est la date prévisionnelle de signature du bail ?" at bounding box center [718, 492] width 1025 height 55
type input "[DATE]"
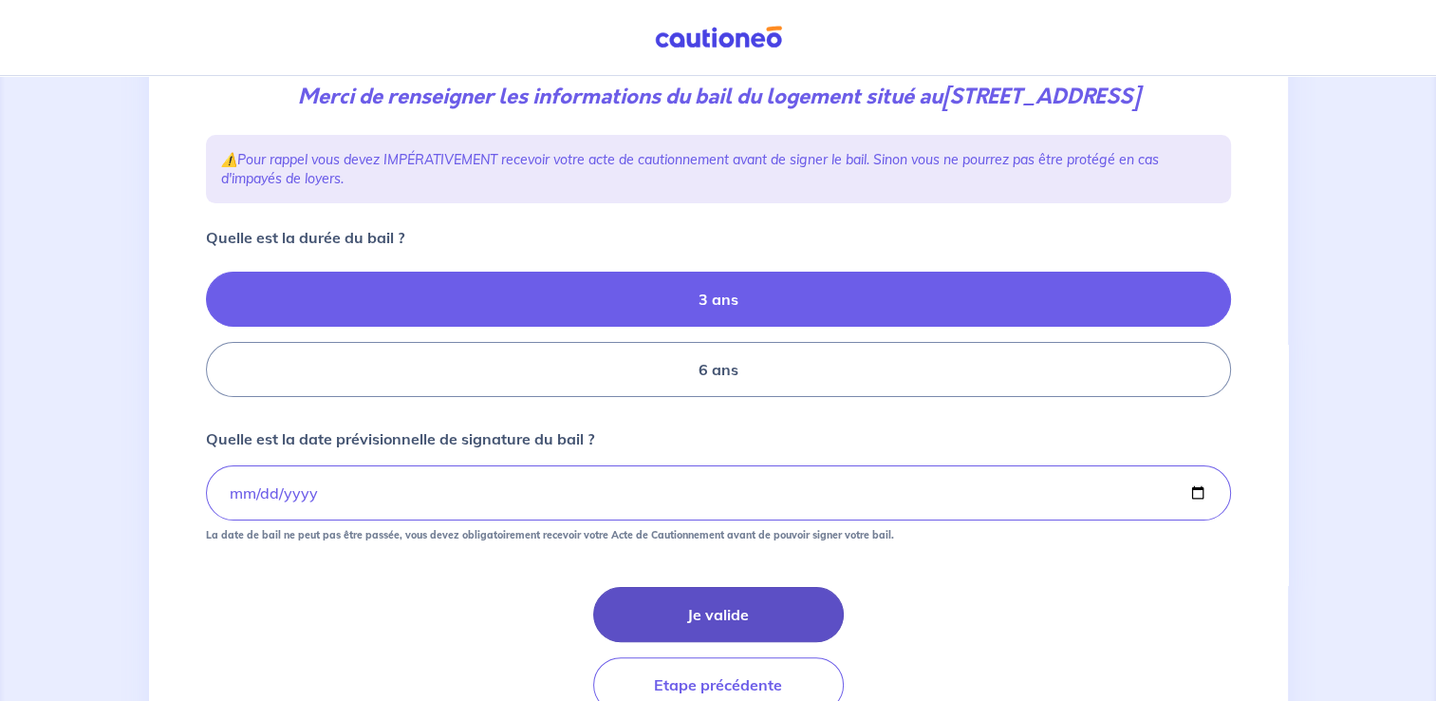
click at [701, 640] on button "Je valide" at bounding box center [718, 614] width 251 height 55
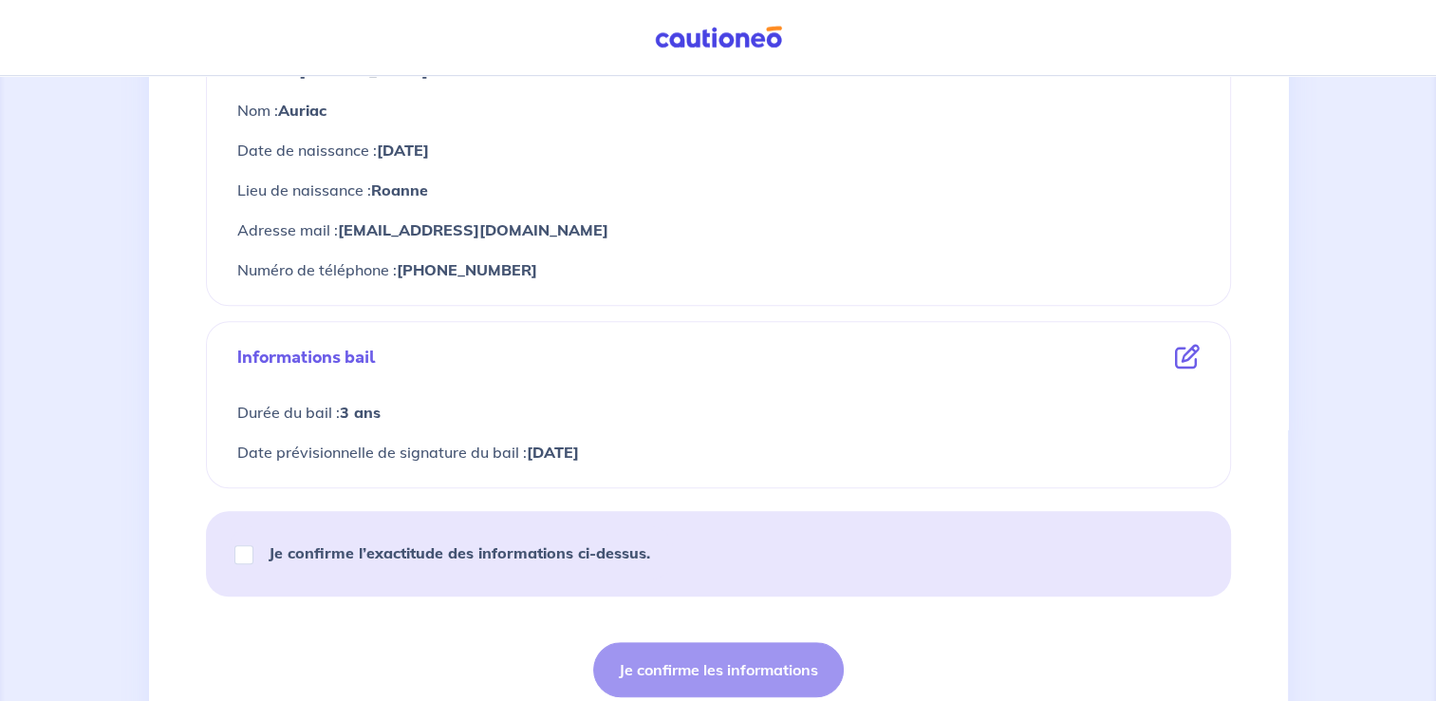
scroll to position [896, 0]
click at [243, 556] on input "Je confirme l’exactitude des informations ci-dessus." at bounding box center [244, 556] width 19 height 19
checkbox input "true"
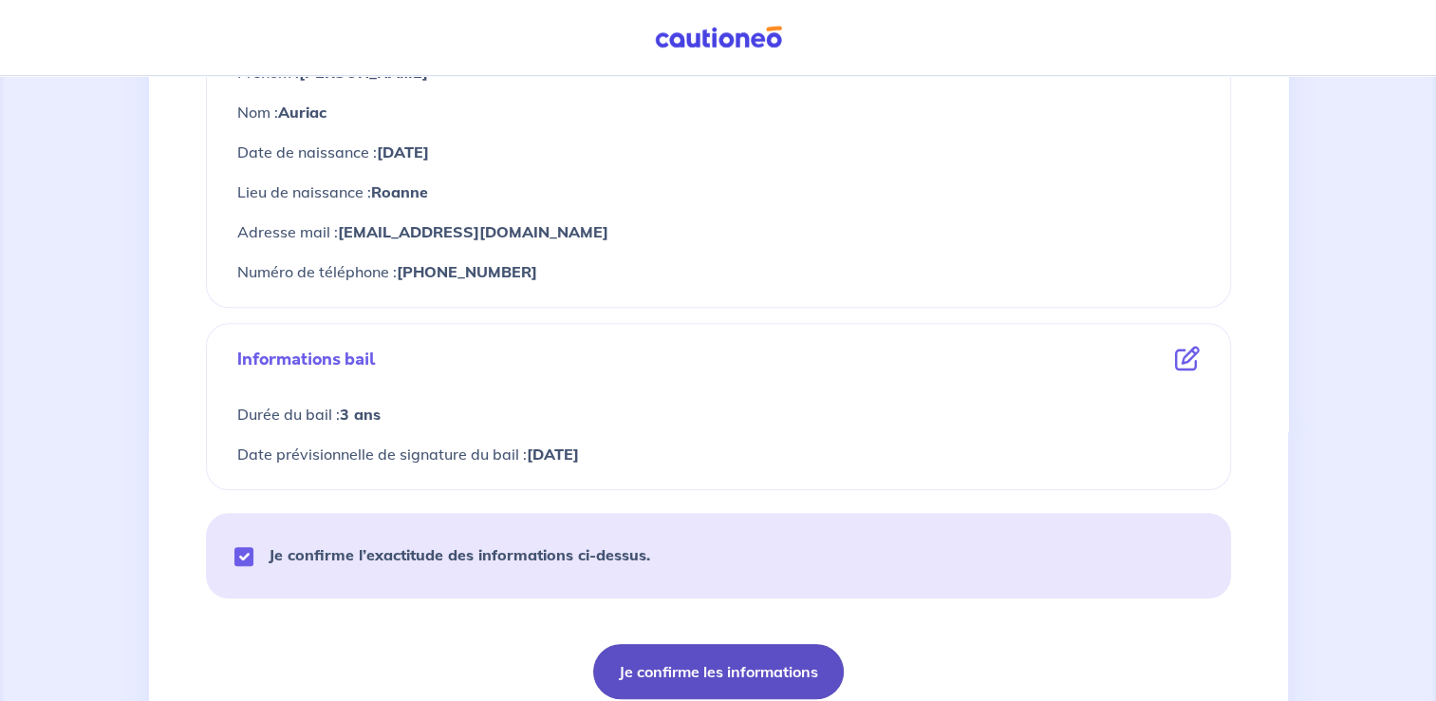
click at [715, 674] on button "Je confirme les informations" at bounding box center [718, 671] width 251 height 55
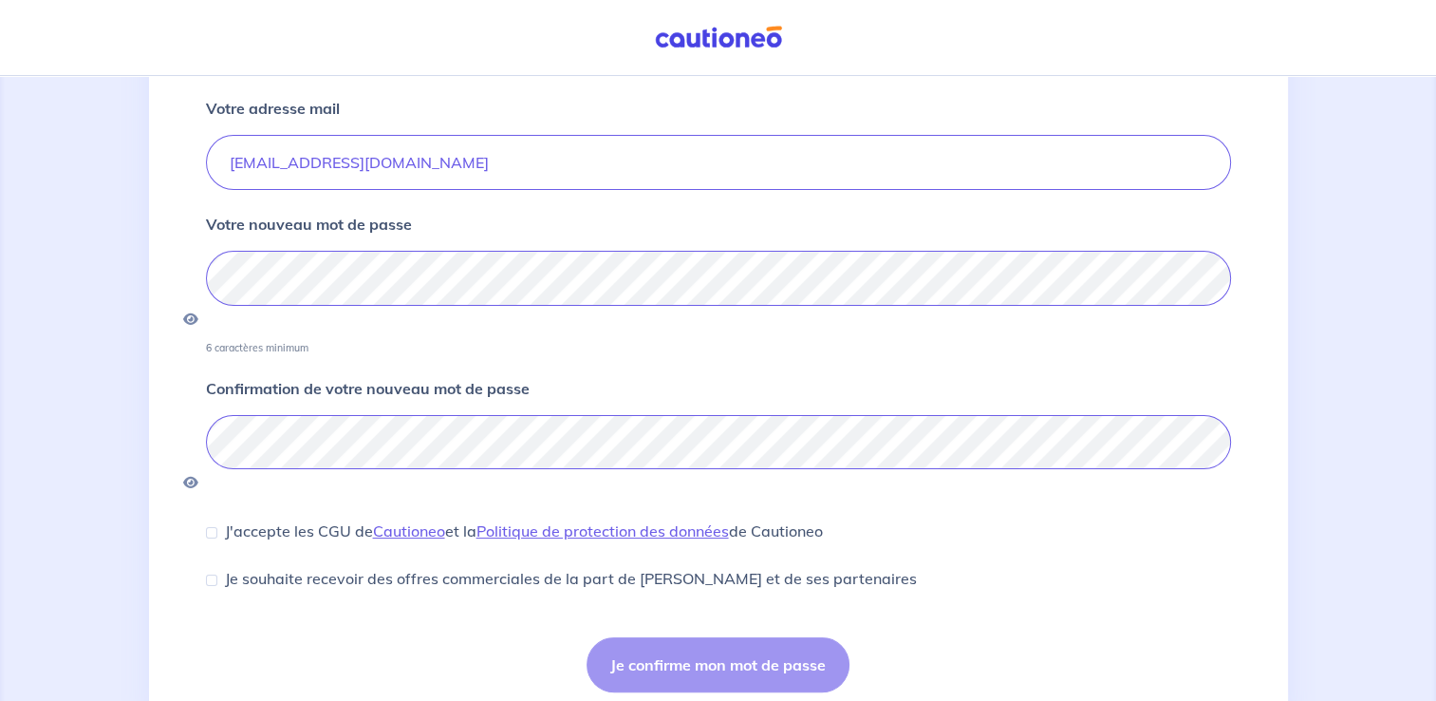
scroll to position [213, 0]
click at [215, 517] on div "J'accepte les CGU de [PERSON_NAME] et la Politique de protection des données de…" at bounding box center [514, 528] width 617 height 23
click at [212, 525] on input "J'accepte les CGU de [PERSON_NAME] et la Politique de protection des données de…" at bounding box center [211, 530] width 11 height 11
checkbox input "true"
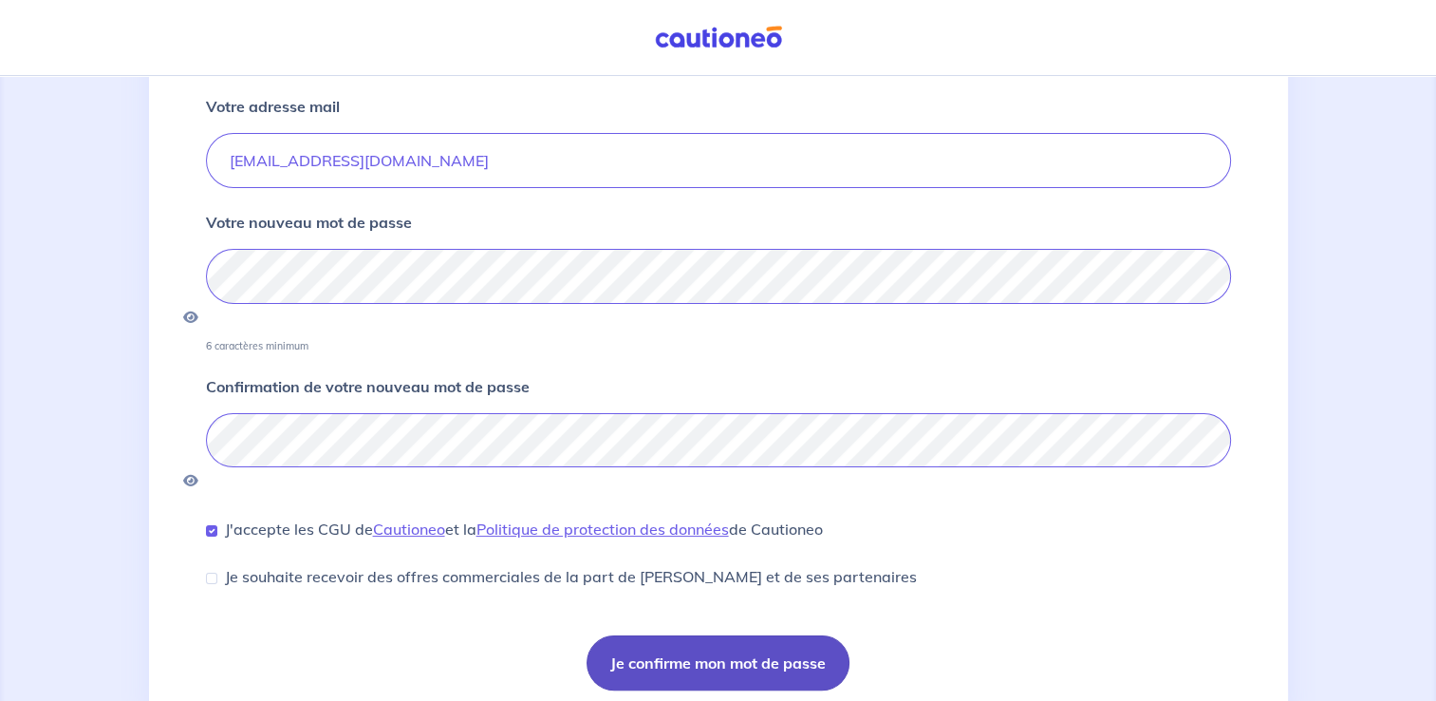
click at [741, 635] on button "Je confirme mon mot de passe" at bounding box center [718, 662] width 263 height 55
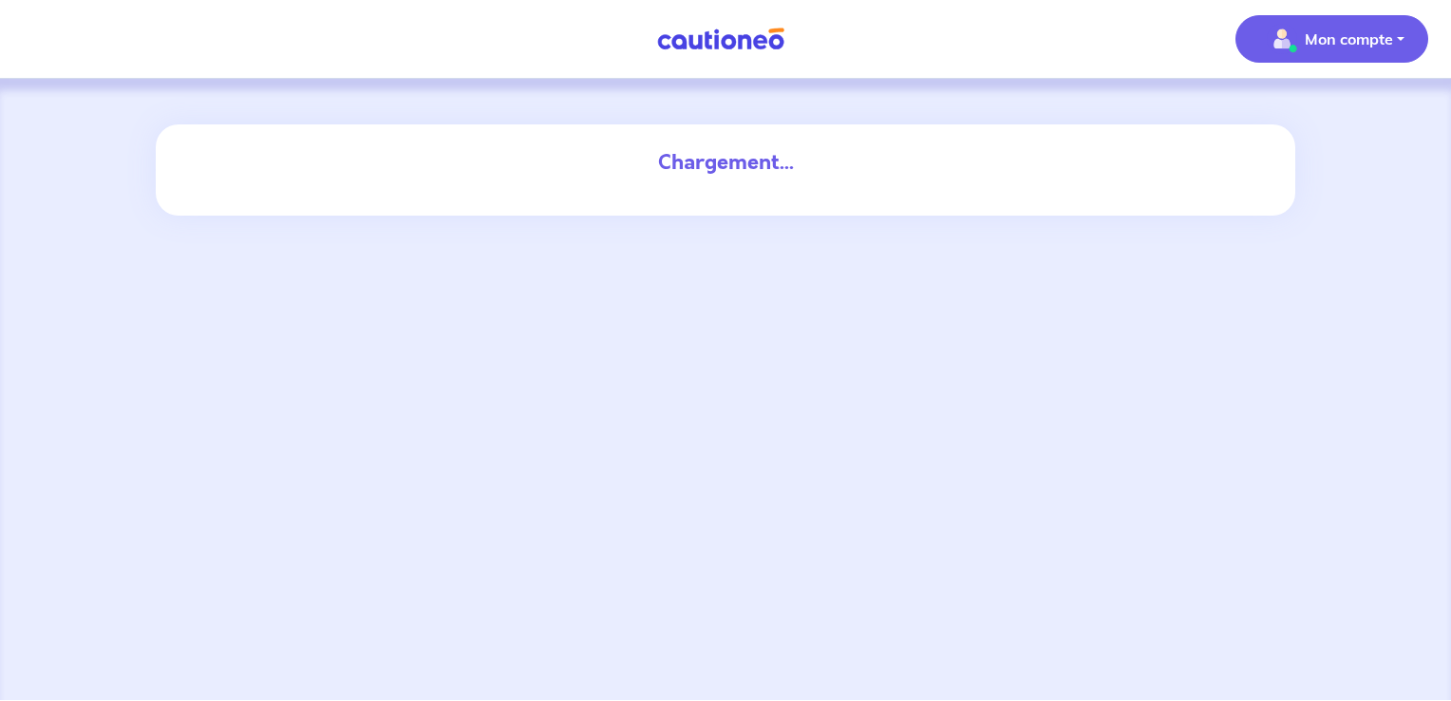
click at [1398, 42] on button "Mon compte" at bounding box center [1331, 38] width 193 height 47
click at [1398, 41] on button "Mon compte" at bounding box center [1331, 38] width 193 height 47
